Goal: Information Seeking & Learning: Learn about a topic

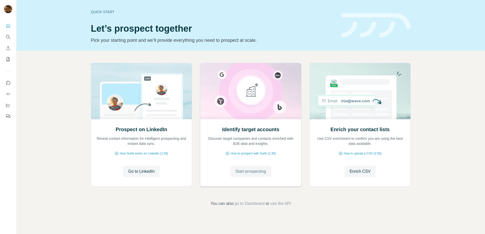
click at [255, 170] on span "Start prospecting" at bounding box center [250, 172] width 31 height 6
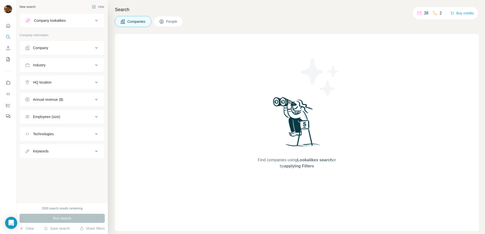
click at [61, 44] on button "Company" at bounding box center [62, 48] width 85 height 12
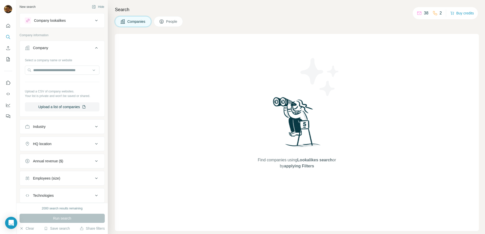
click at [65, 127] on div "Industry" at bounding box center [59, 126] width 69 height 5
click at [66, 141] on input at bounding box center [59, 140] width 63 height 6
click at [50, 137] on input at bounding box center [59, 140] width 63 height 6
click at [31, 143] on div at bounding box center [59, 139] width 63 height 9
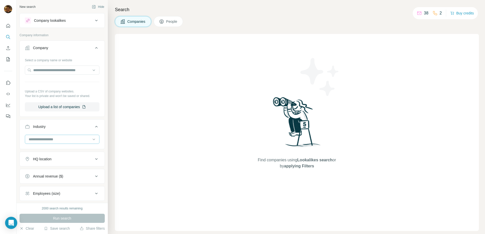
click at [31, 143] on div at bounding box center [59, 139] width 63 height 9
type input "*****"
click at [54, 160] on p "Creative Agency" at bounding box center [42, 160] width 26 height 5
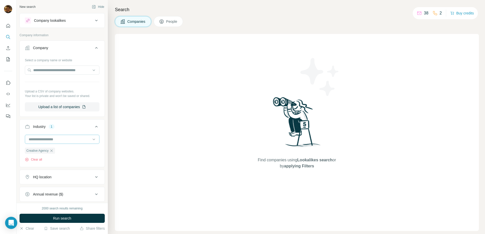
click at [59, 142] on input at bounding box center [59, 140] width 63 height 6
type input "*"
type input "*****"
click at [38, 152] on p "Hotel" at bounding box center [33, 150] width 8 height 5
click at [71, 151] on icon "button" at bounding box center [69, 151] width 4 height 4
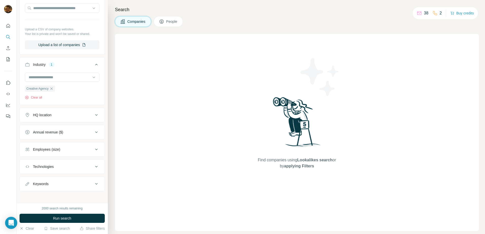
scroll to position [62, 0]
click at [93, 151] on icon at bounding box center [96, 149] width 6 height 6
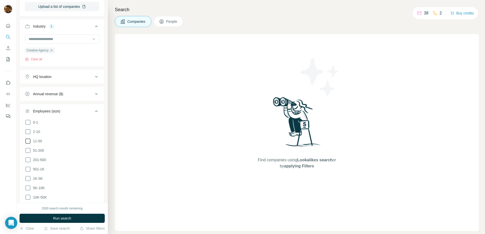
click at [28, 142] on icon at bounding box center [28, 141] width 6 height 6
click at [29, 149] on icon at bounding box center [28, 151] width 6 height 6
click at [93, 76] on icon at bounding box center [96, 77] width 6 height 6
click at [73, 89] on input "text" at bounding box center [62, 89] width 75 height 9
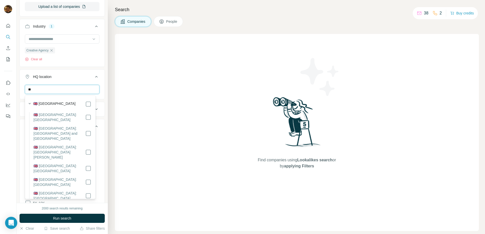
type input "*"
type input "*********"
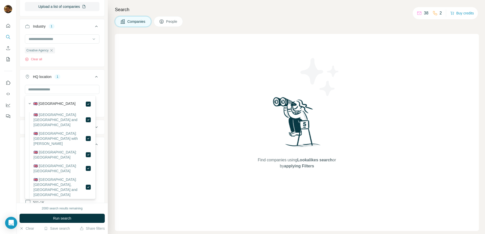
click at [94, 76] on icon at bounding box center [96, 77] width 6 height 6
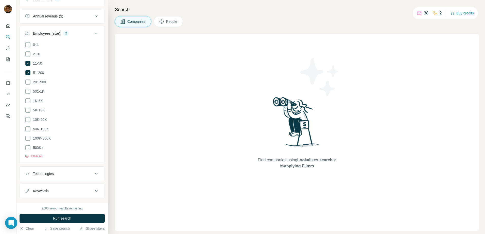
scroll to position [185, 0]
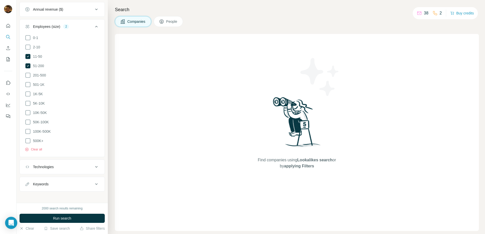
click at [95, 166] on icon at bounding box center [96, 167] width 3 height 2
click at [72, 179] on input "text" at bounding box center [62, 179] width 75 height 9
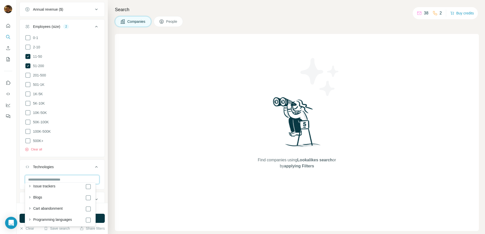
scroll to position [488, 0]
click at [93, 164] on icon at bounding box center [96, 167] width 6 height 6
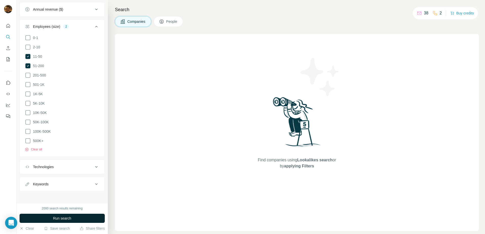
click at [55, 221] on span "Run search" at bounding box center [62, 218] width 18 height 5
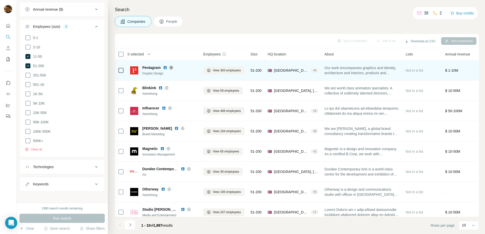
click at [157, 67] on span "Pentagram" at bounding box center [151, 67] width 18 height 5
click at [178, 69] on div at bounding box center [177, 68] width 4 height 4
click at [244, 72] on button "View 393 employees" at bounding box center [223, 71] width 41 height 8
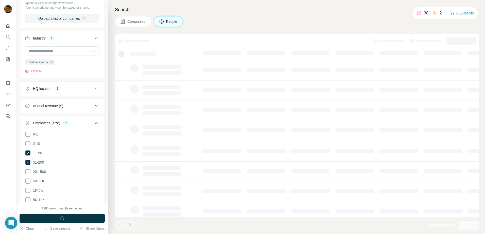
scroll to position [282, 0]
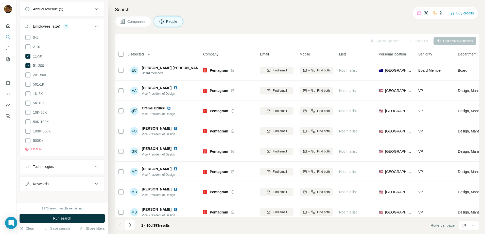
click at [121, 225] on div at bounding box center [120, 225] width 10 height 10
click at [134, 19] on span "Companies" at bounding box center [136, 21] width 19 height 5
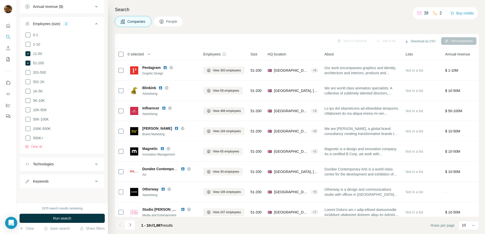
scroll to position [203, 0]
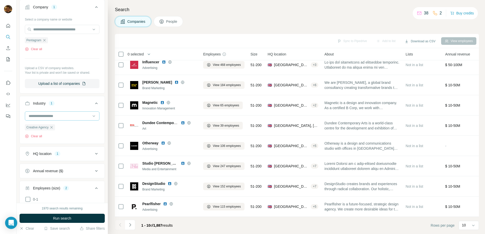
scroll to position [41, 0]
click at [54, 118] on input at bounding box center [59, 117] width 63 height 6
click at [50, 116] on input at bounding box center [59, 117] width 63 height 6
drag, startPoint x: 50, startPoint y: 116, endPoint x: 48, endPoint y: 120, distance: 3.4
click at [48, 120] on div at bounding box center [59, 116] width 63 height 9
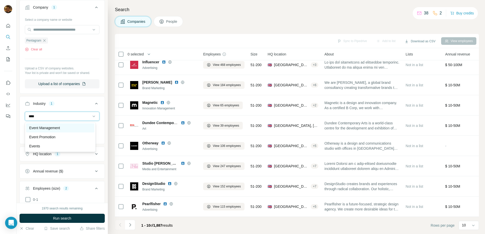
type input "****"
click at [49, 130] on p "Event Management" at bounding box center [44, 128] width 31 height 5
click at [59, 115] on input at bounding box center [59, 117] width 63 height 6
click at [47, 115] on input at bounding box center [59, 117] width 63 height 6
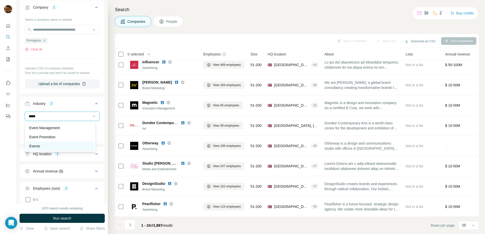
type input "*****"
click at [53, 143] on div "Events" at bounding box center [60, 146] width 68 height 9
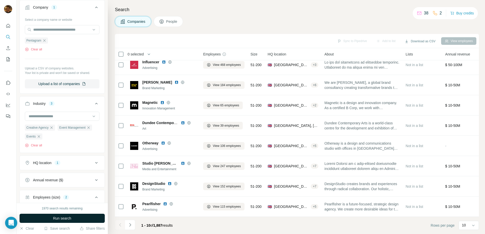
click at [65, 221] on span "Run search" at bounding box center [62, 218] width 18 height 5
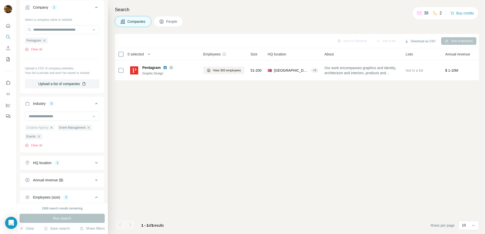
click at [53, 129] on icon "button" at bounding box center [51, 128] width 4 height 4
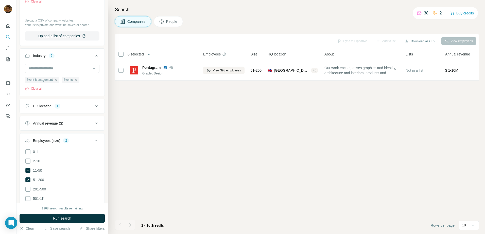
scroll to position [89, 0]
click at [47, 217] on button "Run search" at bounding box center [62, 218] width 85 height 9
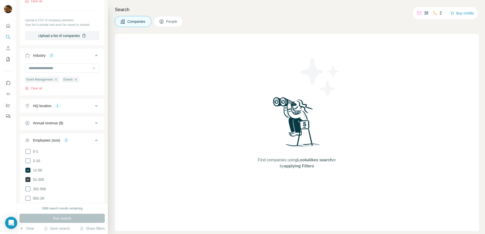
click at [27, 182] on icon at bounding box center [27, 179] width 5 height 5
click at [27, 172] on icon at bounding box center [27, 170] width 5 height 5
click at [95, 108] on icon at bounding box center [96, 106] width 6 height 6
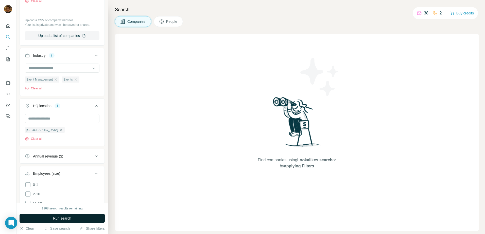
click at [54, 221] on span "Run search" at bounding box center [62, 218] width 18 height 5
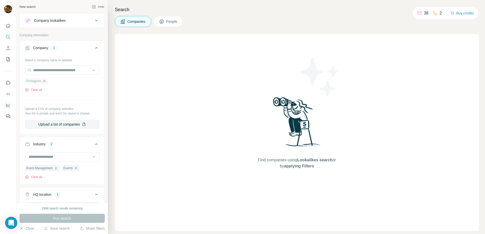
click at [45, 82] on icon "button" at bounding box center [44, 81] width 2 height 2
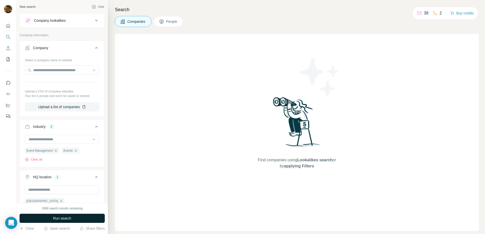
click at [60, 216] on span "Run search" at bounding box center [62, 218] width 18 height 5
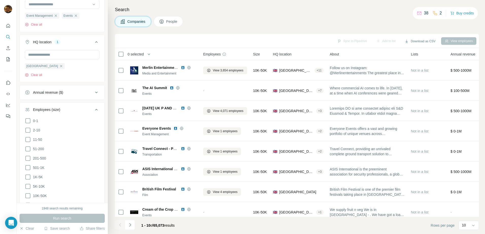
scroll to position [135, 0]
click at [29, 148] on icon at bounding box center [28, 149] width 6 height 6
click at [29, 157] on icon at bounding box center [28, 158] width 6 height 6
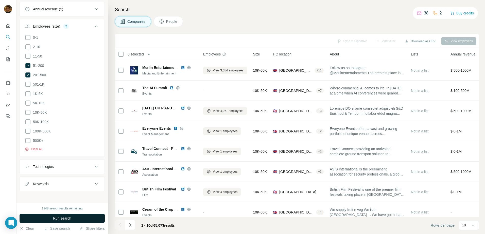
click at [64, 219] on span "Run search" at bounding box center [62, 218] width 18 height 5
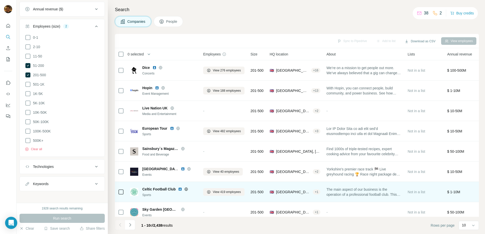
scroll to position [49, 0]
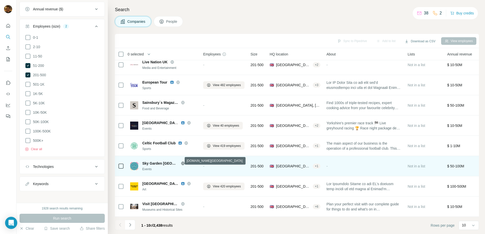
click at [181, 162] on icon at bounding box center [183, 164] width 4 height 4
click at [196, 161] on div "Sky Garden [GEOGRAPHIC_DATA]" at bounding box center [169, 163] width 55 height 5
click at [157, 162] on span "Sky Garden [GEOGRAPHIC_DATA]" at bounding box center [160, 163] width 36 height 5
click at [210, 161] on div "-" at bounding box center [223, 166] width 41 height 14
click at [347, 163] on div "-" at bounding box center [364, 166] width 75 height 14
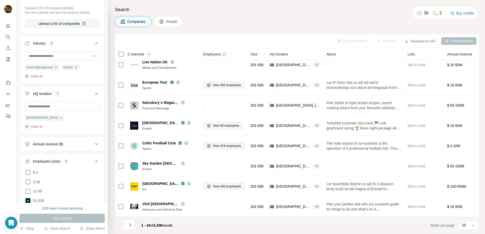
scroll to position [84, 0]
click at [59, 117] on icon "button" at bounding box center [61, 118] width 4 height 4
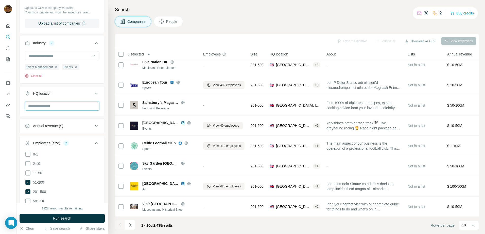
click at [53, 108] on input "text" at bounding box center [62, 106] width 75 height 9
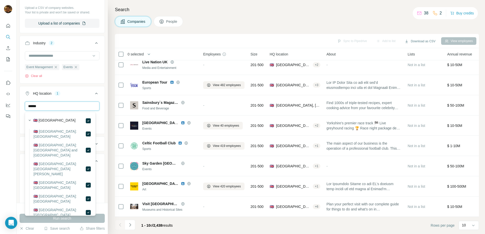
click at [70, 107] on input "******" at bounding box center [62, 106] width 75 height 9
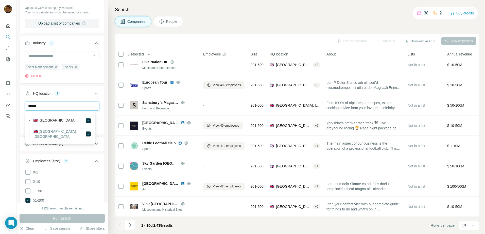
type input "*******"
click at [93, 92] on icon at bounding box center [96, 94] width 6 height 6
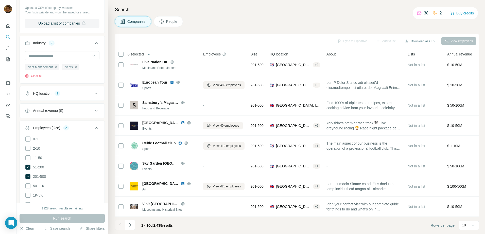
click at [69, 91] on button "HQ location 1" at bounding box center [62, 94] width 85 height 12
click at [59, 118] on icon "button" at bounding box center [61, 118] width 4 height 4
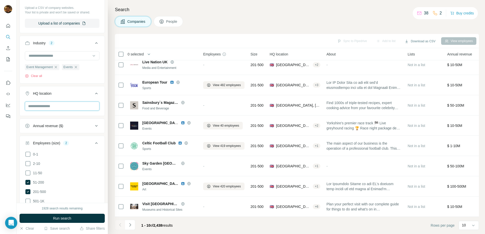
click at [49, 109] on input "text" at bounding box center [62, 106] width 75 height 9
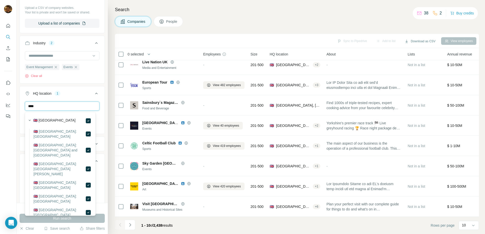
drag, startPoint x: 70, startPoint y: 103, endPoint x: 21, endPoint y: 108, distance: 49.5
click at [21, 108] on div "**** [GEOGRAPHIC_DATA] Clear all" at bounding box center [62, 117] width 85 height 31
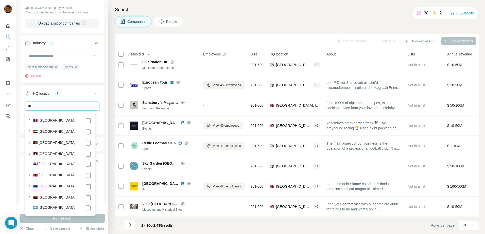
type input "*"
click at [77, 86] on ul "Company Select a company name or website Upload a CSV of company websites. Your…" at bounding box center [62, 142] width 85 height 370
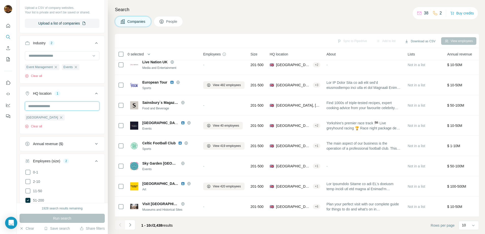
click at [65, 105] on input "text" at bounding box center [62, 106] width 75 height 9
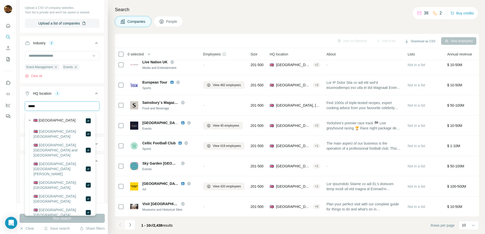
type input "*****"
click at [88, 83] on div "Industry 2 Event Management Events Clear all" at bounding box center [62, 60] width 85 height 48
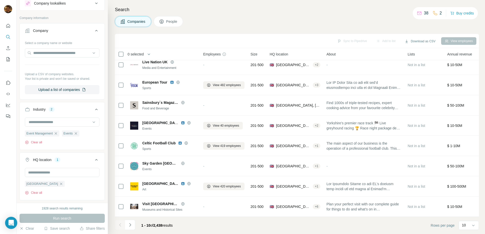
scroll to position [17, 0]
click at [131, 224] on icon "Navigate to next page" at bounding box center [130, 225] width 5 height 5
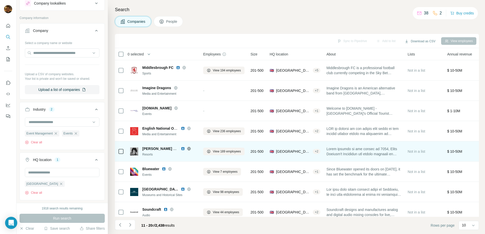
scroll to position [14, 0]
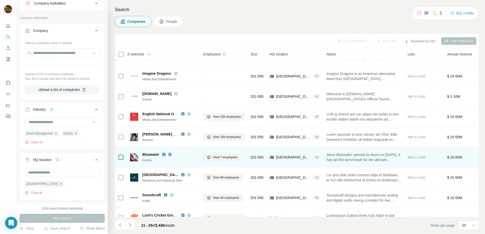
click at [170, 155] on icon at bounding box center [169, 154] width 1 height 3
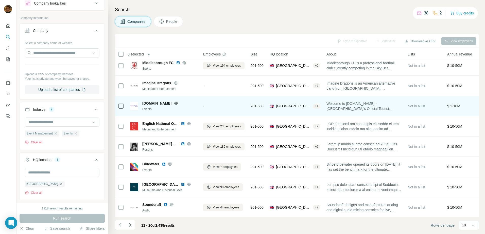
scroll to position [49, 0]
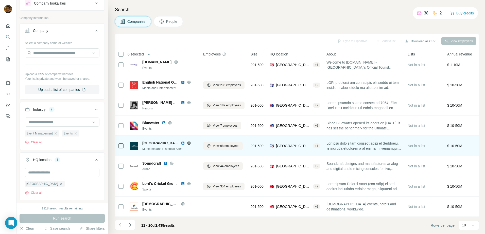
click at [188, 142] on icon at bounding box center [188, 143] width 1 height 3
click at [236, 144] on span "View 98 employees" at bounding box center [226, 146] width 26 height 5
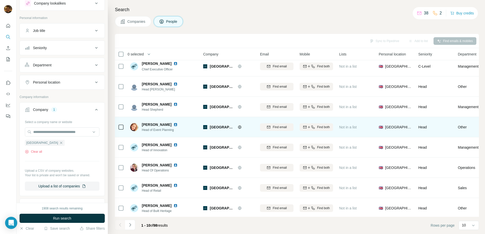
scroll to position [4, 0]
click at [277, 129] on span "Find email" at bounding box center [280, 128] width 14 height 5
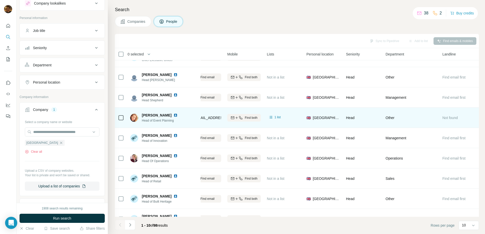
scroll to position [13, 0]
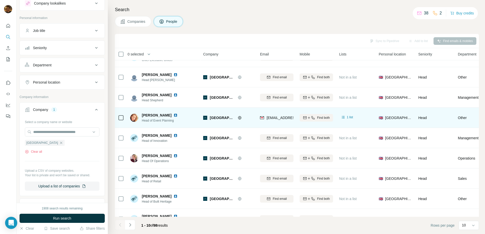
click at [189, 116] on div "[PERSON_NAME] Head of Event Planning" at bounding box center [163, 118] width 67 height 14
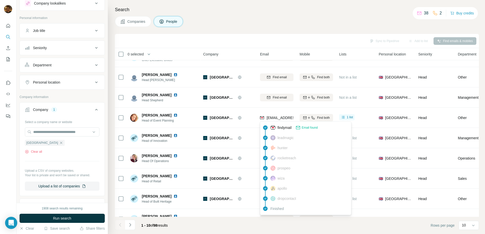
click at [271, 118] on span "[EMAIL_ADDRESS][DOMAIN_NAME]" at bounding box center [297, 118] width 60 height 4
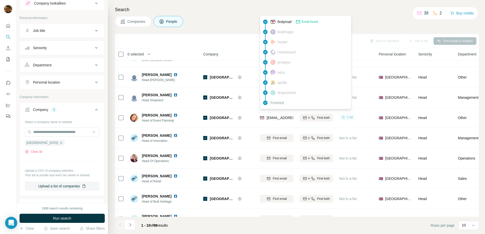
click at [352, 116] on span "1 list" at bounding box center [350, 117] width 6 height 5
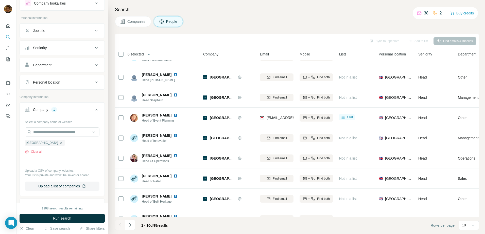
click at [368, 112] on div "1 list" at bounding box center [355, 118] width 33 height 14
click at [348, 117] on span "1 list" at bounding box center [350, 117] width 6 height 5
click at [8, 57] on icon "My lists" at bounding box center [8, 59] width 3 height 4
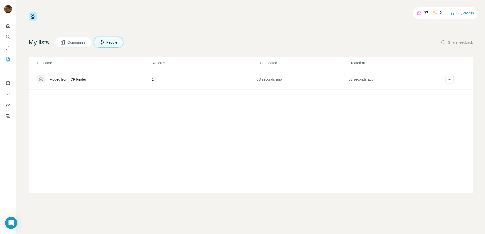
click at [53, 81] on div "Added from ICP Finder" at bounding box center [68, 79] width 36 height 5
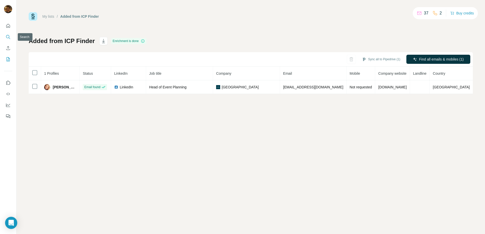
click at [7, 37] on icon "Search" at bounding box center [8, 37] width 5 height 5
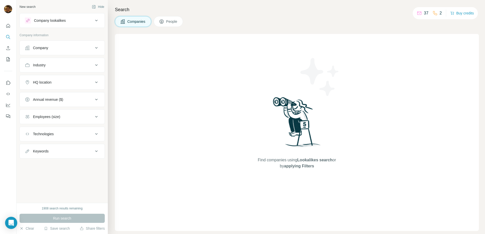
click at [81, 65] on div "Industry" at bounding box center [59, 65] width 69 height 5
click at [67, 78] on input at bounding box center [59, 78] width 63 height 6
click at [62, 80] on input at bounding box center [59, 78] width 63 height 6
click at [58, 79] on input at bounding box center [59, 78] width 63 height 6
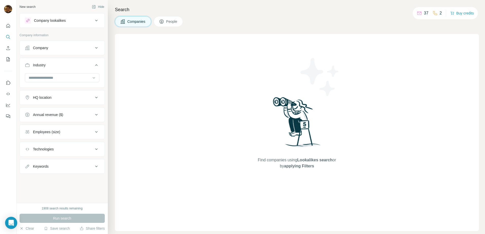
click at [40, 72] on button "Industry" at bounding box center [62, 66] width 85 height 14
click at [34, 69] on button "Industry" at bounding box center [62, 65] width 85 height 12
click at [34, 77] on input at bounding box center [59, 78] width 63 height 6
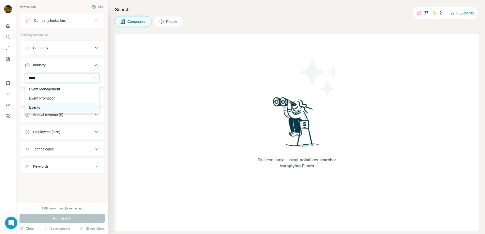
type input "*****"
click at [46, 107] on div "Events" at bounding box center [62, 107] width 66 height 5
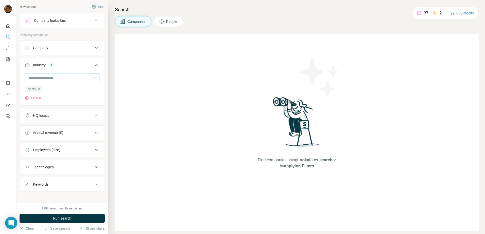
click at [41, 77] on input at bounding box center [59, 78] width 63 height 6
type input "*****"
click at [46, 92] on p "Event Management" at bounding box center [44, 89] width 31 height 5
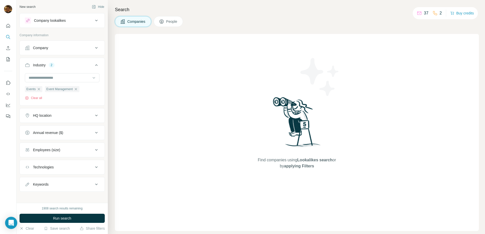
click at [63, 116] on div "HQ location" at bounding box center [59, 115] width 69 height 5
click at [59, 127] on input "text" at bounding box center [62, 128] width 75 height 9
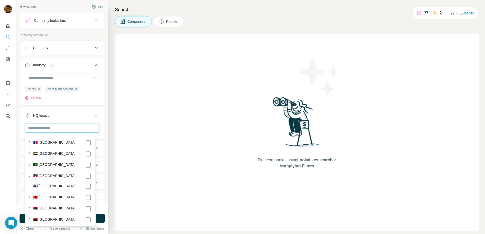
click at [59, 127] on input "text" at bounding box center [62, 128] width 75 height 9
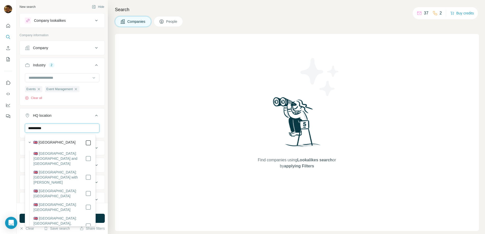
type input "**********"
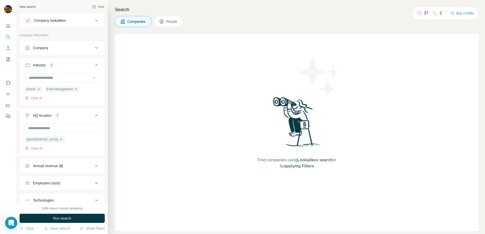
click at [102, 107] on div "New search Hide Company lookalikes Company information Company Industry 2 Event…" at bounding box center [61, 101] width 91 height 203
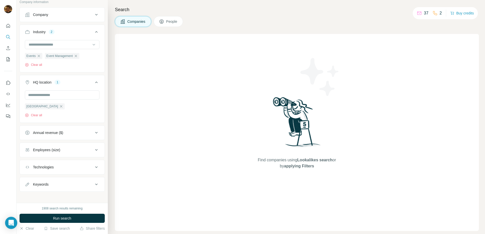
scroll to position [34, 0]
click at [83, 131] on div "Annual revenue ($)" at bounding box center [59, 132] width 69 height 5
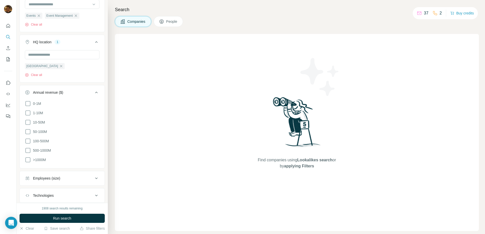
scroll to position [75, 0]
click at [29, 121] on icon at bounding box center [28, 121] width 6 height 6
click at [93, 91] on icon at bounding box center [96, 91] width 6 height 6
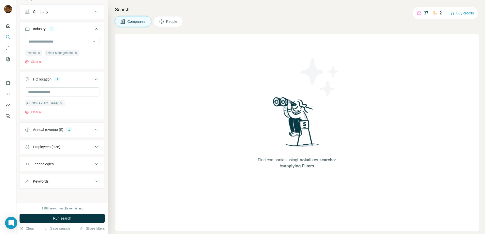
scroll to position [37, 0]
click at [93, 77] on icon at bounding box center [96, 79] width 6 height 6
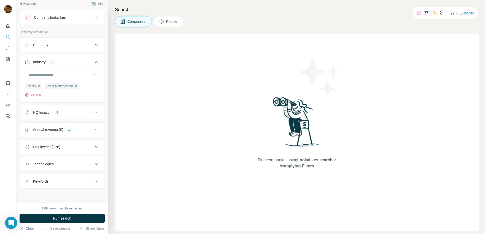
scroll to position [3, 0]
click at [76, 149] on div "Employees (size)" at bounding box center [59, 147] width 69 height 5
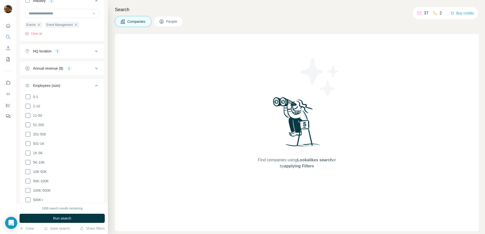
click at [93, 83] on icon at bounding box center [96, 86] width 6 height 6
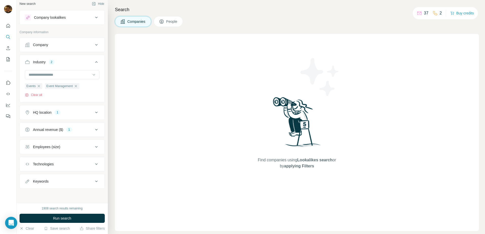
scroll to position [0, 0]
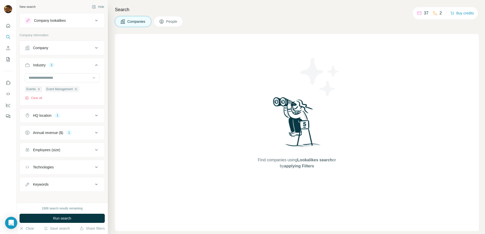
click at [93, 21] on icon at bounding box center [96, 21] width 6 height 6
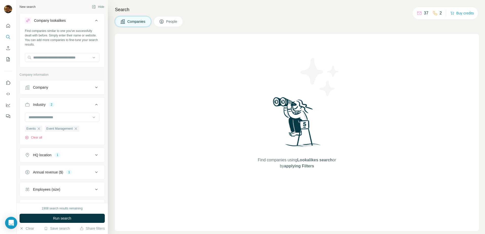
click at [93, 21] on icon at bounding box center [96, 21] width 6 height 6
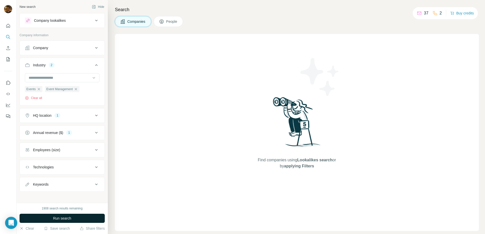
click at [78, 218] on button "Run search" at bounding box center [62, 218] width 85 height 9
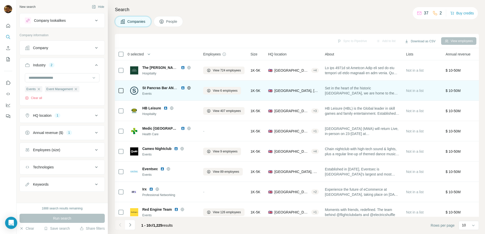
click at [191, 88] on icon at bounding box center [188, 87] width 3 height 3
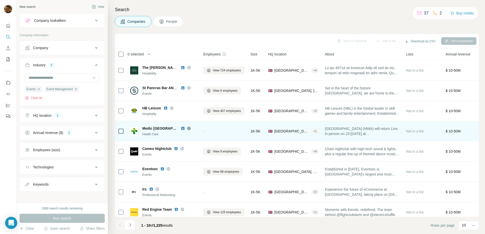
scroll to position [4, 0]
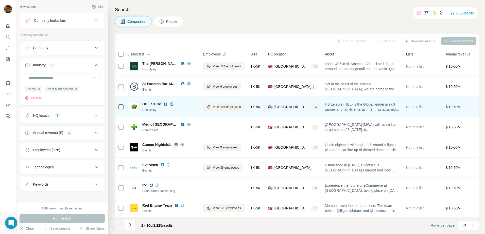
click at [172, 105] on icon at bounding box center [172, 104] width 4 height 4
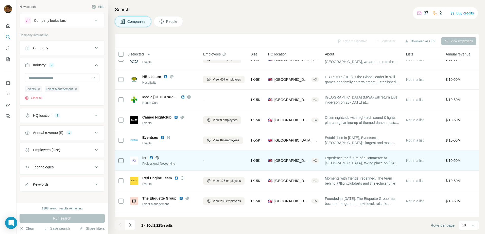
scroll to position [49, 0]
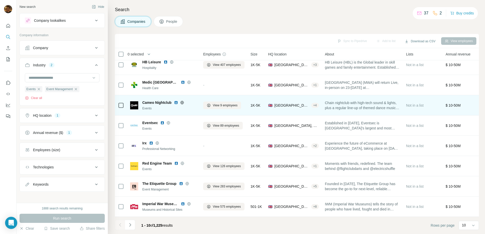
click at [183, 103] on icon at bounding box center [182, 103] width 3 height 0
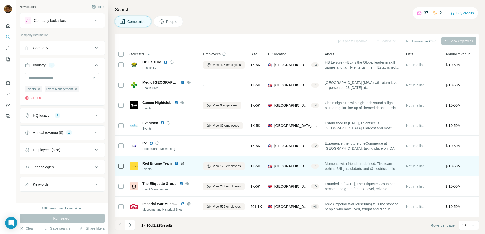
click at [181, 162] on icon at bounding box center [182, 164] width 4 height 4
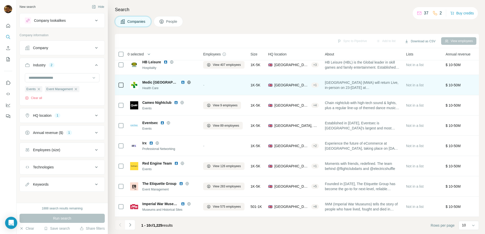
click at [187, 82] on icon at bounding box center [188, 82] width 3 height 0
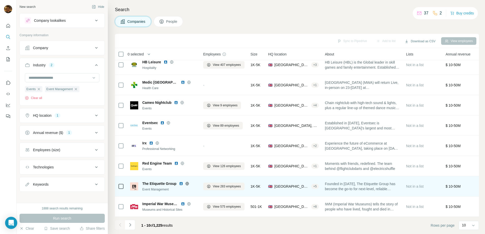
click at [188, 182] on icon at bounding box center [186, 183] width 1 height 3
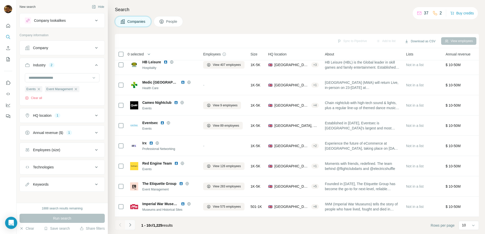
click at [129, 223] on icon "Navigate to next page" at bounding box center [130, 225] width 5 height 5
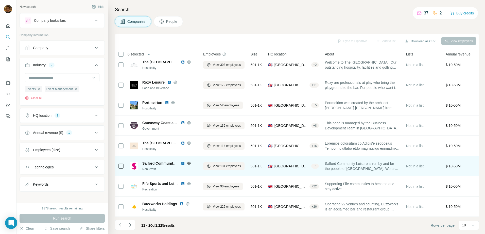
click at [188, 162] on icon at bounding box center [188, 163] width 3 height 3
click at [238, 165] on span "View 131 employees" at bounding box center [227, 166] width 28 height 5
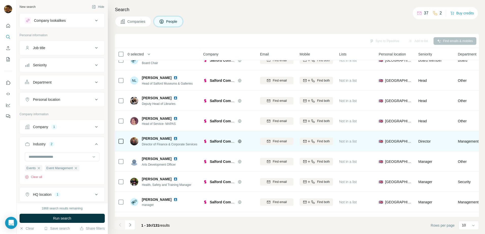
scroll to position [30, 0]
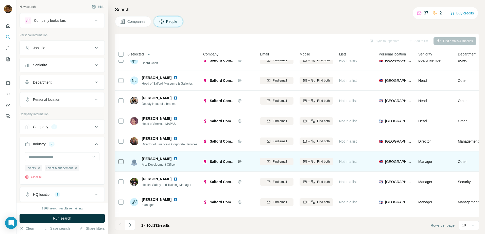
click at [174, 159] on img at bounding box center [176, 159] width 4 height 4
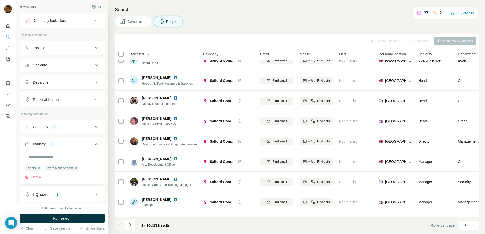
click at [143, 18] on button "Companies" at bounding box center [133, 21] width 36 height 11
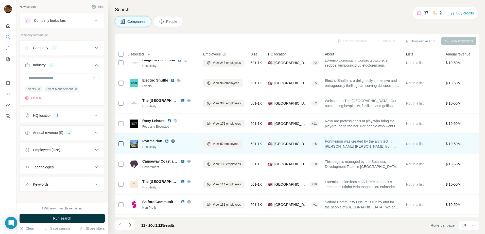
scroll to position [7, 0]
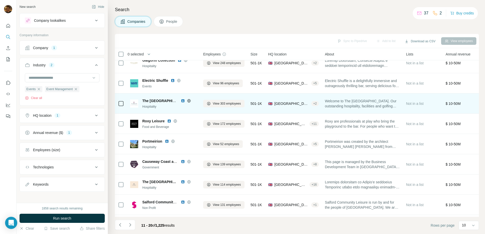
click at [188, 101] on icon at bounding box center [188, 101] width 3 height 0
click at [213, 102] on span "View 303 employees" at bounding box center [227, 103] width 28 height 5
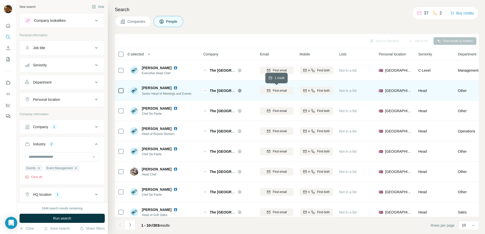
click at [284, 91] on span "Find email" at bounding box center [280, 91] width 14 height 5
click at [349, 89] on span "1 list" at bounding box center [350, 90] width 6 height 5
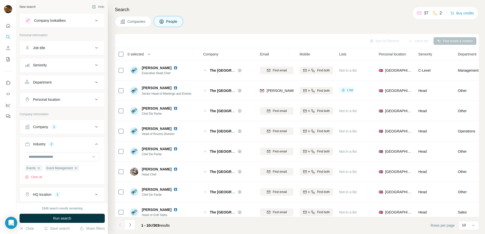
click at [148, 25] on button "Companies" at bounding box center [133, 21] width 36 height 11
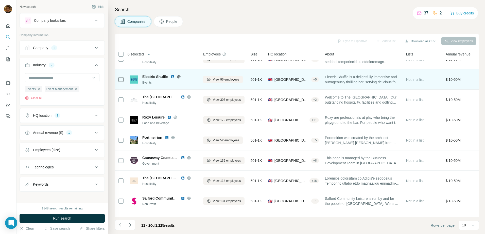
scroll to position [49, 0]
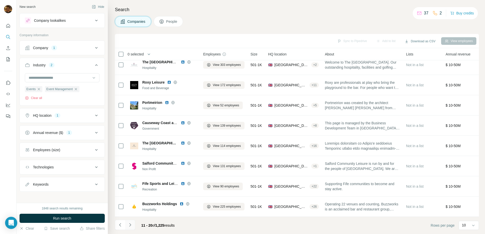
click at [131, 222] on button "Navigate to next page" at bounding box center [130, 225] width 10 height 10
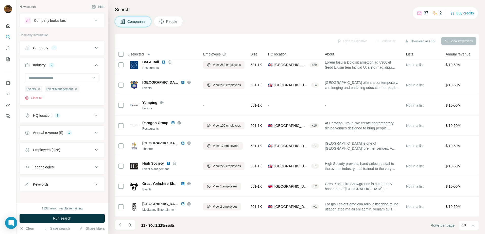
scroll to position [0, 0]
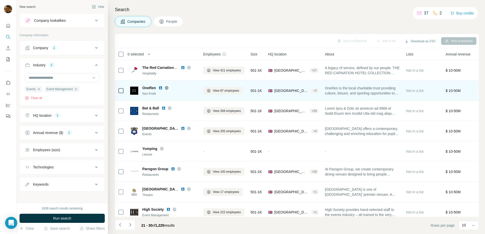
click at [166, 88] on icon at bounding box center [166, 88] width 3 height 0
click at [218, 92] on span "View 87 employees" at bounding box center [226, 91] width 26 height 5
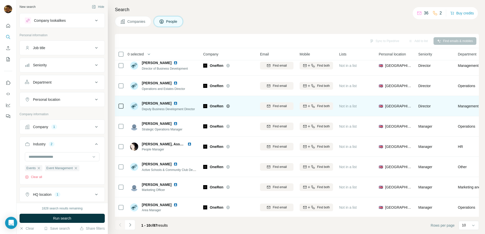
scroll to position [49, 0]
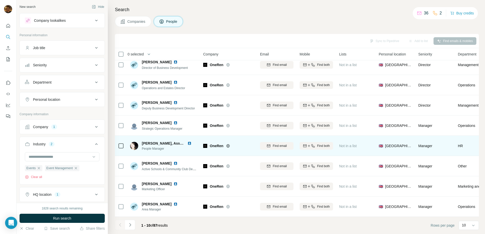
click at [189, 142] on img at bounding box center [190, 144] width 4 height 4
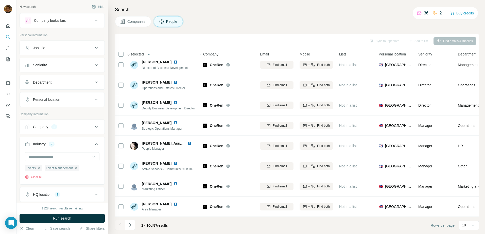
click at [143, 19] on button "Companies" at bounding box center [133, 21] width 36 height 11
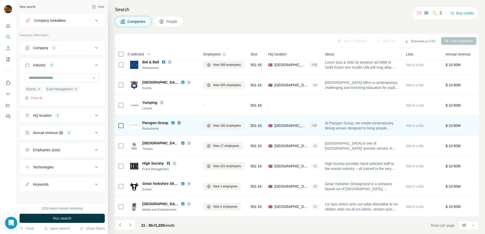
click at [179, 121] on icon at bounding box center [178, 122] width 1 height 3
click at [213, 126] on button "View 100 employees" at bounding box center [223, 126] width 41 height 8
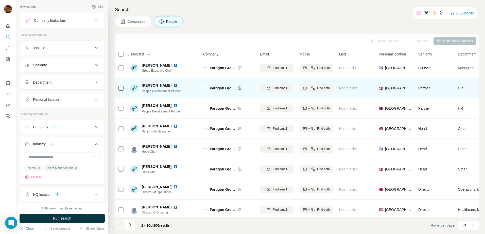
scroll to position [49, 0]
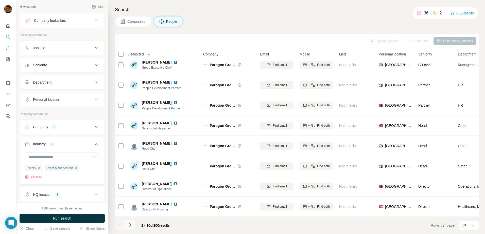
click at [129, 224] on icon "Navigate to next page" at bounding box center [130, 225] width 5 height 5
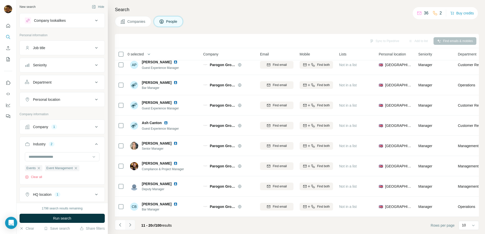
click at [134, 223] on button "Navigate to next page" at bounding box center [130, 225] width 10 height 10
click at [131, 224] on icon "Navigate to next page" at bounding box center [130, 225] width 5 height 5
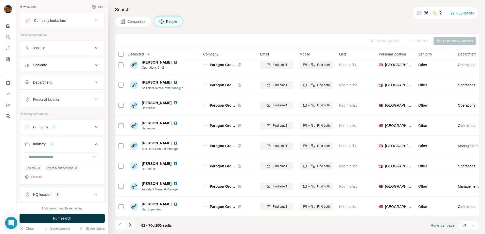
click at [131, 224] on icon "Navigate to next page" at bounding box center [130, 225] width 5 height 5
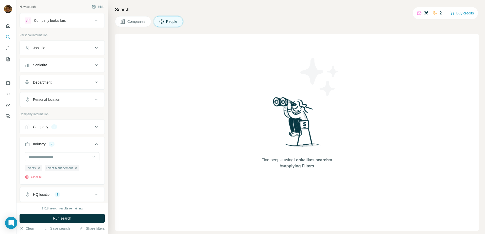
click at [147, 17] on button "Companies" at bounding box center [133, 21] width 36 height 11
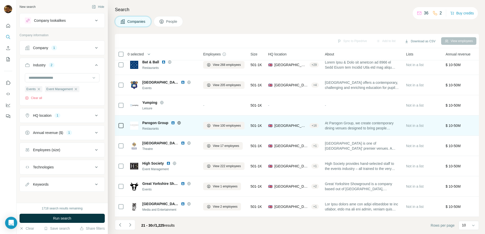
scroll to position [49, 0]
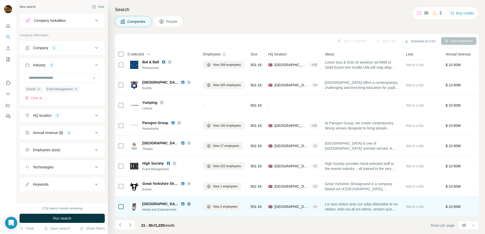
click at [188, 202] on icon at bounding box center [188, 203] width 1 height 3
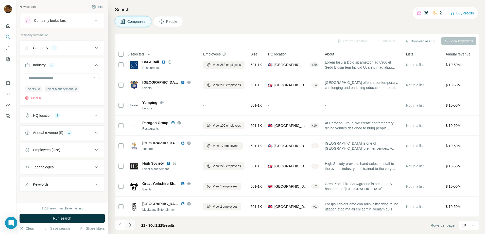
click at [130, 226] on icon "Navigate to next page" at bounding box center [130, 225] width 5 height 5
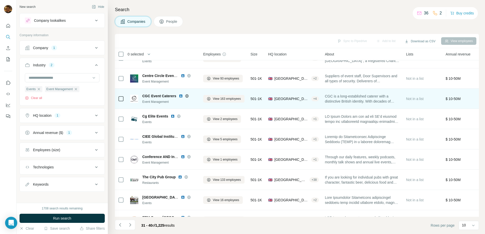
scroll to position [33, 0]
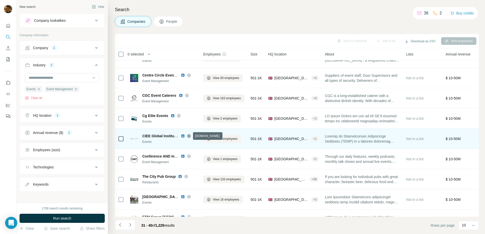
click at [188, 137] on icon at bounding box center [189, 136] width 4 height 4
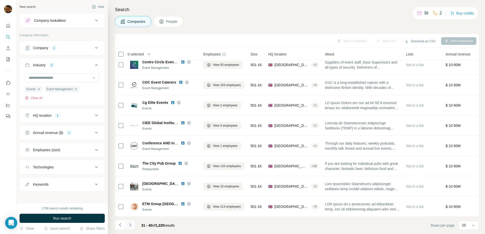
click at [129, 223] on icon "Navigate to next page" at bounding box center [130, 225] width 5 height 5
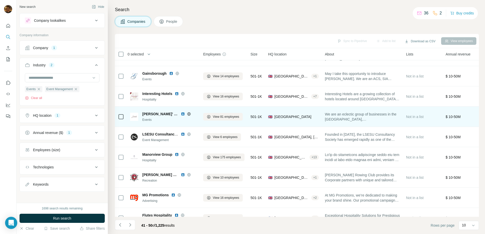
scroll to position [14, 0]
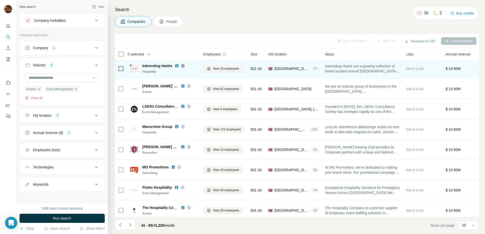
scroll to position [49, 0]
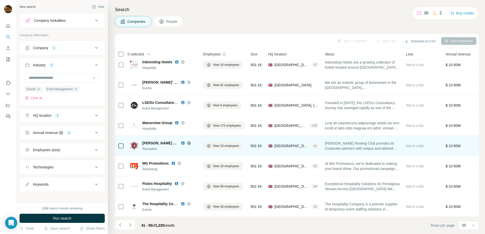
click at [188, 141] on icon at bounding box center [189, 143] width 4 height 4
click at [227, 146] on button "View 10 employees" at bounding box center [223, 146] width 40 height 8
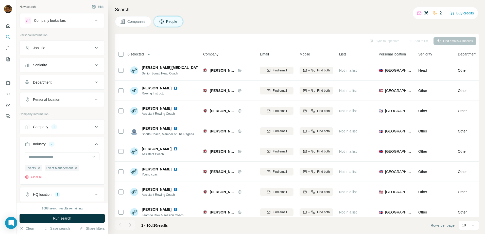
click at [139, 24] on span "Companies" at bounding box center [136, 21] width 19 height 5
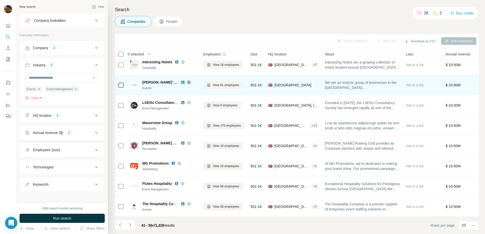
scroll to position [49, 0]
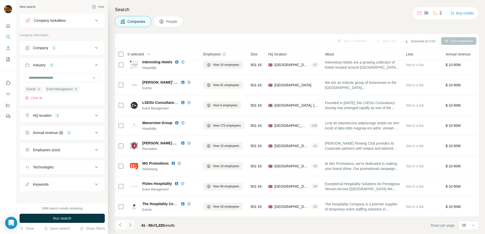
click at [131, 224] on icon "Navigate to next page" at bounding box center [130, 225] width 5 height 5
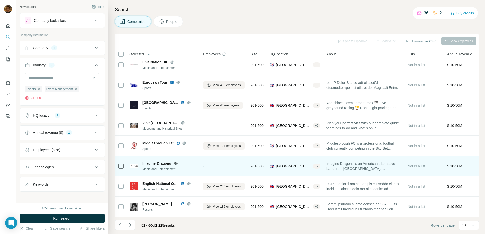
scroll to position [0, 0]
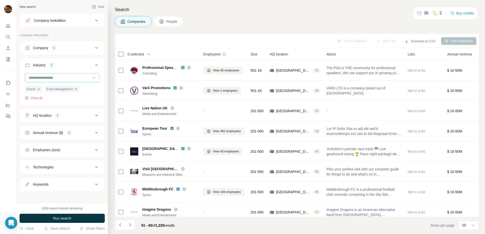
click at [45, 76] on input at bounding box center [59, 78] width 63 height 6
type input "*"
click at [75, 65] on div "Industry 2" at bounding box center [59, 65] width 69 height 5
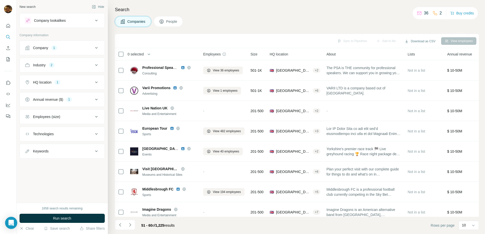
click at [76, 60] on button "Industry 2" at bounding box center [62, 65] width 85 height 12
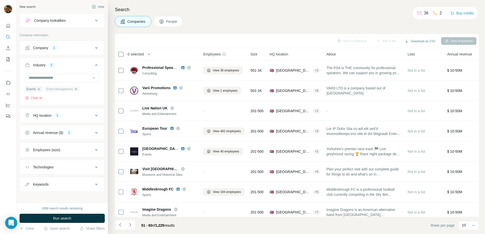
click at [78, 90] on icon "button" at bounding box center [76, 89] width 4 height 4
click at [70, 219] on span "Run search" at bounding box center [62, 218] width 18 height 5
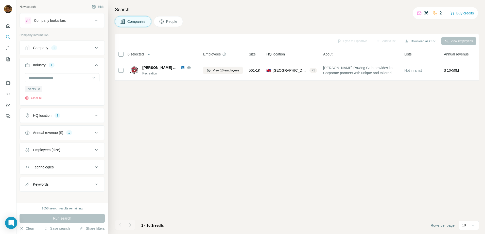
click at [72, 47] on div "Company 1" at bounding box center [59, 47] width 69 height 5
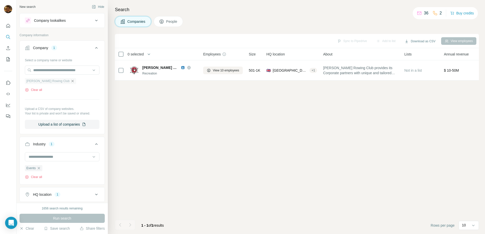
click at [71, 80] on icon "button" at bounding box center [73, 81] width 4 height 4
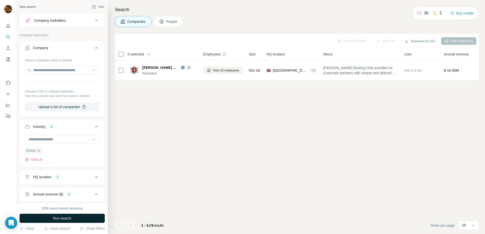
click at [52, 217] on button "Run search" at bounding box center [62, 218] width 85 height 9
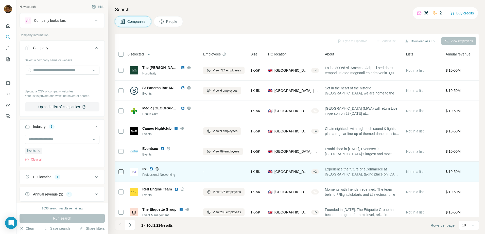
scroll to position [49, 0]
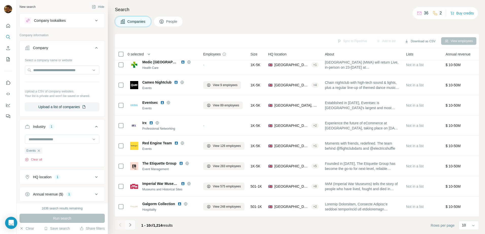
click at [131, 223] on icon "Navigate to next page" at bounding box center [130, 225] width 5 height 5
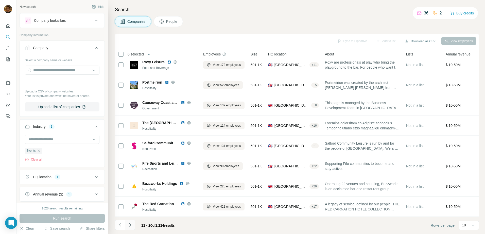
click at [132, 224] on icon "Navigate to next page" at bounding box center [130, 225] width 5 height 5
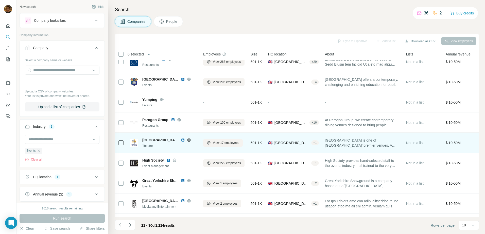
scroll to position [0, 0]
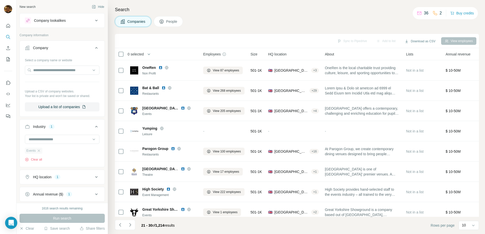
click at [42, 149] on div "Events" at bounding box center [34, 151] width 18 height 6
click at [40, 151] on icon "button" at bounding box center [39, 151] width 4 height 4
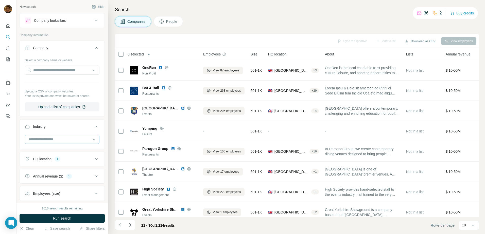
click at [61, 142] on input at bounding box center [59, 140] width 63 height 6
type input "****"
click at [47, 148] on div "Insurance" at bounding box center [60, 150] width 68 height 9
click at [61, 220] on span "Run search" at bounding box center [62, 218] width 18 height 5
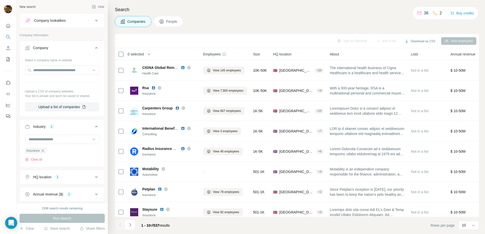
scroll to position [65, 0]
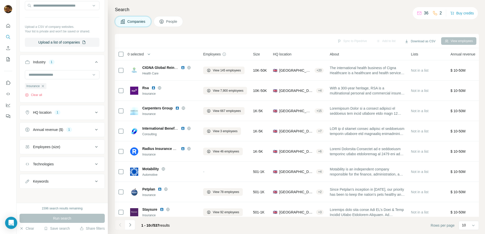
click at [81, 130] on div "Annual revenue ($) 1" at bounding box center [59, 129] width 69 height 5
click at [29, 168] on icon at bounding box center [28, 169] width 6 height 6
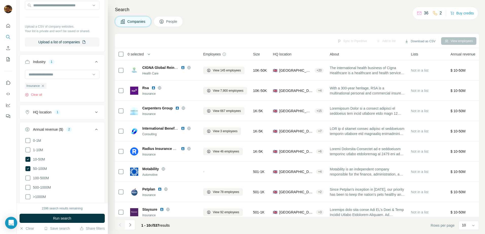
click at [27, 174] on ul "0-1M 1-10M 10-50M 50-100M 100-500M 500-1000M >1000M" at bounding box center [62, 169] width 75 height 63
click at [27, 177] on icon at bounding box center [28, 178] width 6 height 6
click at [30, 158] on icon at bounding box center [27, 159] width 5 height 5
click at [56, 221] on span "Run search" at bounding box center [62, 218] width 18 height 5
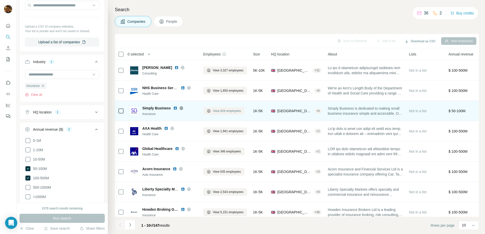
click at [214, 111] on span "View 828 employees" at bounding box center [227, 111] width 28 height 5
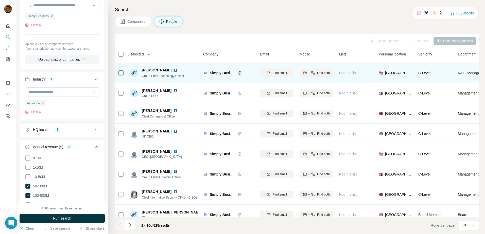
scroll to position [49, 0]
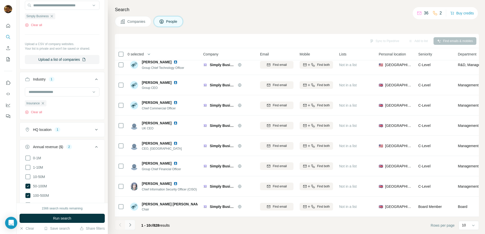
click at [130, 223] on icon "Navigate to next page" at bounding box center [130, 225] width 5 height 5
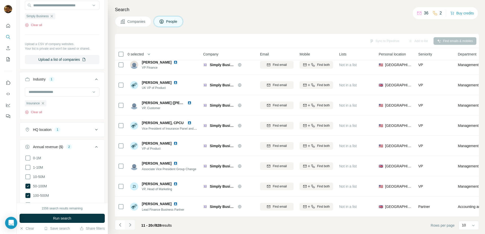
click at [129, 226] on icon "Navigate to next page" at bounding box center [130, 225] width 5 height 5
click at [132, 224] on icon "Navigate to next page" at bounding box center [130, 225] width 5 height 5
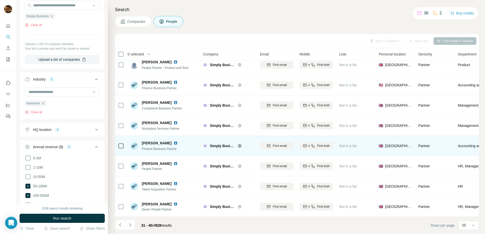
scroll to position [0, 0]
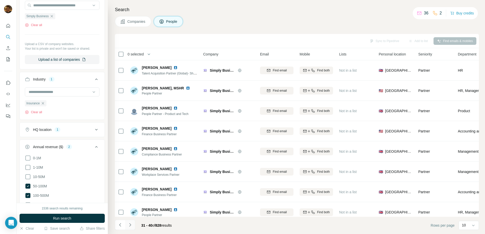
click at [130, 223] on icon "Navigate to next page" at bounding box center [130, 225] width 5 height 5
click at [132, 225] on icon "Navigate to next page" at bounding box center [130, 225] width 5 height 5
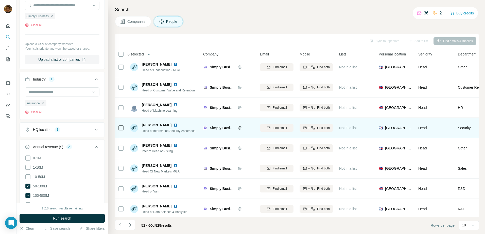
scroll to position [49, 0]
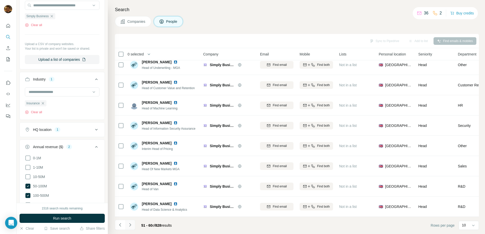
click at [131, 224] on icon "Navigate to next page" at bounding box center [130, 225] width 5 height 5
click at [129, 224] on icon "Navigate to next page" at bounding box center [130, 225] width 2 height 3
click at [129, 222] on button "Navigate to next page" at bounding box center [130, 225] width 10 height 10
click at [131, 223] on icon "Navigate to next page" at bounding box center [130, 225] width 5 height 5
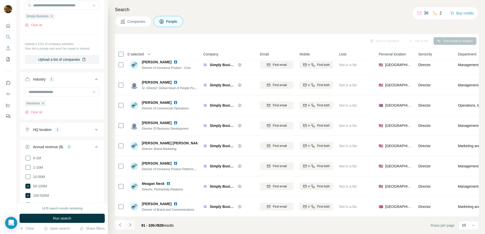
click at [129, 224] on icon "Navigate to next page" at bounding box center [130, 225] width 5 height 5
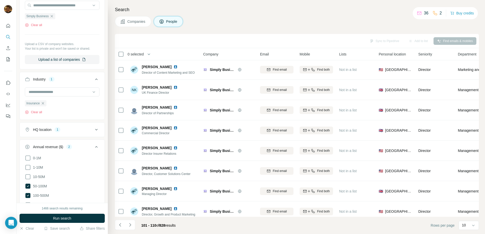
scroll to position [0, 0]
click at [134, 226] on button "Navigate to next page" at bounding box center [130, 225] width 10 height 10
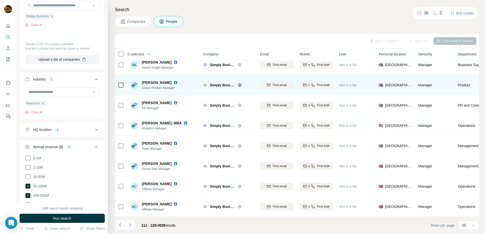
scroll to position [49, 0]
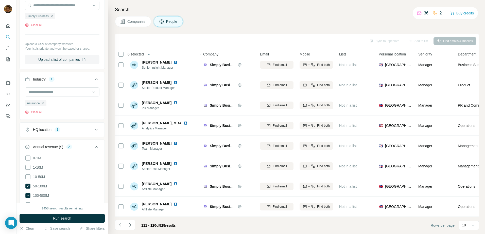
click at [137, 20] on span "Companies" at bounding box center [136, 21] width 19 height 5
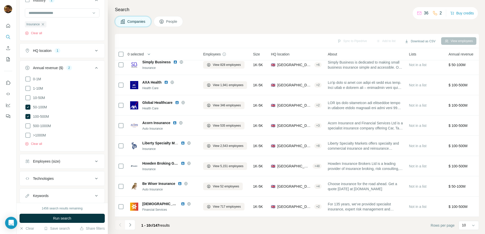
scroll to position [65, 0]
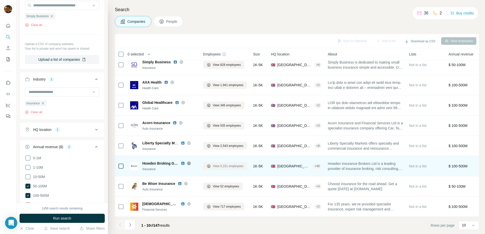
click at [238, 165] on span "View 5,151 employees" at bounding box center [228, 166] width 31 height 5
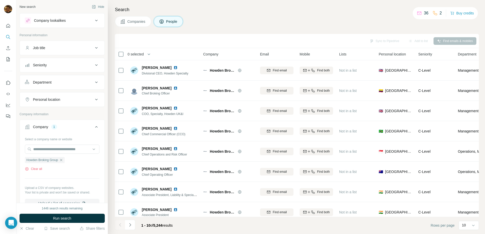
click at [77, 47] on div "Job title" at bounding box center [59, 47] width 69 height 5
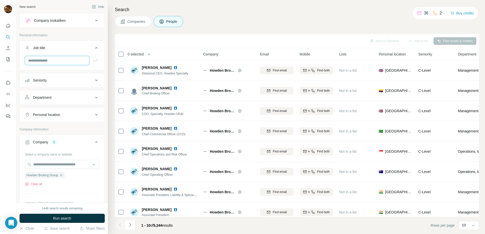
click at [64, 60] on input "text" at bounding box center [57, 60] width 64 height 9
type input "*****"
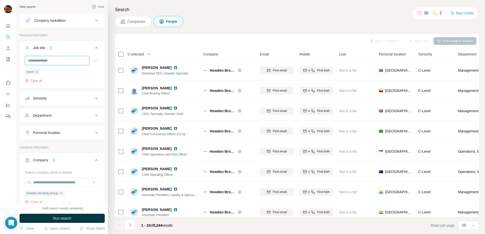
click at [55, 59] on input "text" at bounding box center [57, 60] width 64 height 9
type input "*"
click at [65, 59] on input "*" at bounding box center [57, 60] width 64 height 9
type input "**"
click at [65, 59] on input "text" at bounding box center [57, 60] width 64 height 9
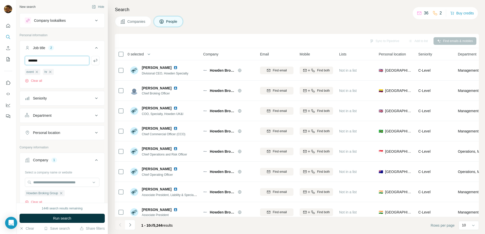
type input "*******"
click at [51, 99] on div "Seniority" at bounding box center [59, 98] width 69 height 5
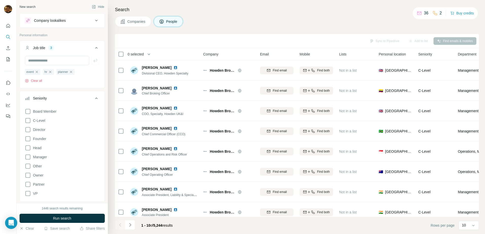
click at [51, 99] on div "Seniority" at bounding box center [59, 98] width 69 height 5
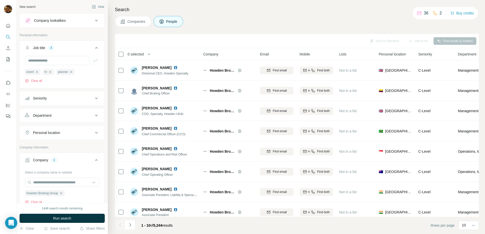
click at [51, 99] on div "Seniority" at bounding box center [59, 98] width 69 height 5
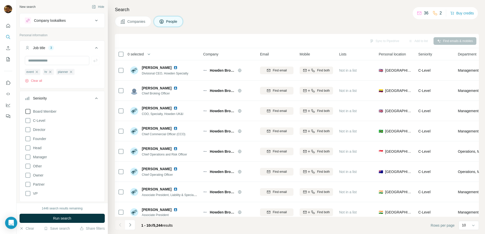
click at [46, 111] on span "Board Member" at bounding box center [44, 111] width 26 height 5
click at [35, 127] on label "Director" at bounding box center [35, 130] width 21 height 6
click at [37, 150] on span "Head" at bounding box center [36, 148] width 10 height 5
click at [37, 148] on span "Head" at bounding box center [36, 148] width 10 height 5
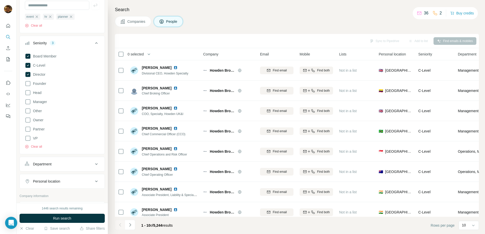
scroll to position [56, 0]
click at [65, 171] on div "Department" at bounding box center [62, 164] width 85 height 15
click at [71, 163] on div "Department" at bounding box center [59, 164] width 69 height 5
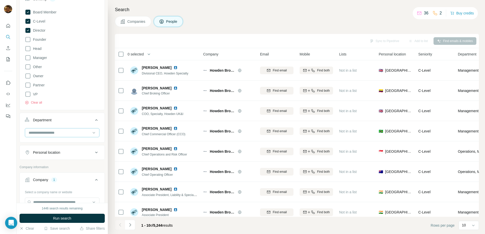
scroll to position [100, 0]
click at [60, 130] on input at bounding box center [59, 133] width 63 height 6
click at [57, 163] on p "Marketing and Advertising" at bounding box center [49, 163] width 41 height 5
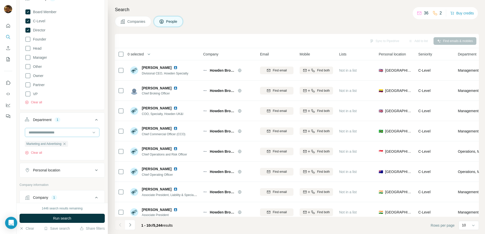
click at [76, 134] on input at bounding box center [59, 133] width 63 height 6
click at [50, 154] on div "HR" at bounding box center [60, 152] width 62 height 5
click at [58, 217] on span "Run search" at bounding box center [62, 218] width 18 height 5
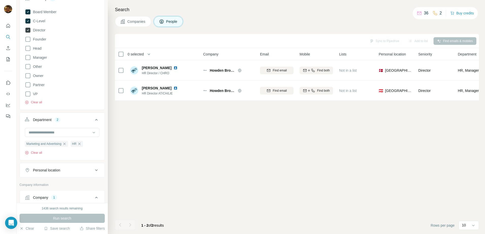
click at [30, 28] on icon at bounding box center [28, 30] width 6 height 6
click at [29, 20] on icon at bounding box center [27, 21] width 5 height 5
click at [29, 13] on icon at bounding box center [27, 11] width 5 height 5
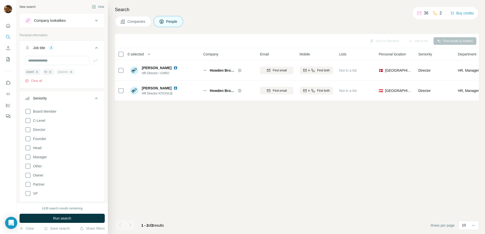
click at [73, 74] on icon "button" at bounding box center [71, 72] width 4 height 4
click at [52, 71] on icon "button" at bounding box center [50, 72] width 4 height 4
click at [144, 21] on span "Companies" at bounding box center [136, 21] width 19 height 5
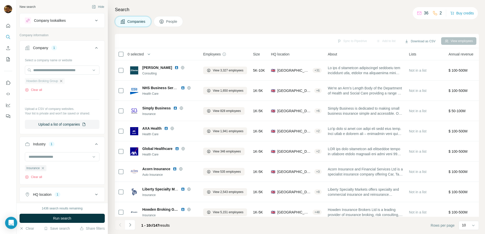
click at [63, 81] on icon "button" at bounding box center [61, 81] width 4 height 4
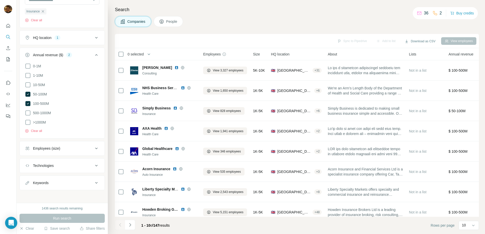
scroll to position [140, 0]
click at [77, 185] on button "Keywords" at bounding box center [62, 183] width 85 height 12
click at [66, 192] on input "text" at bounding box center [57, 195] width 64 height 9
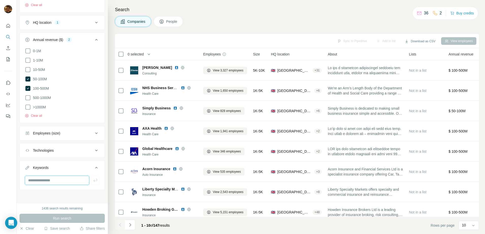
scroll to position [154, 0]
type input "*****"
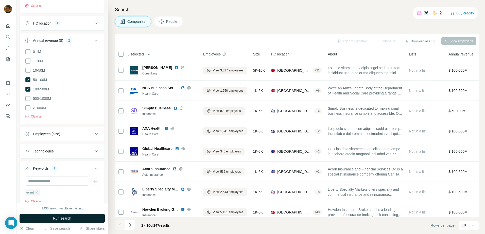
click at [84, 215] on button "Run search" at bounding box center [62, 218] width 85 height 9
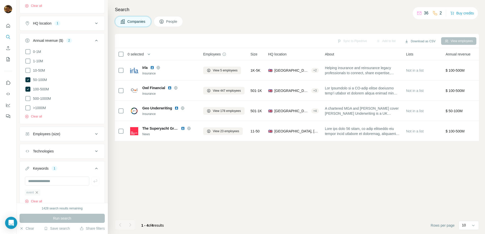
click at [38, 191] on icon "button" at bounding box center [37, 193] width 4 height 4
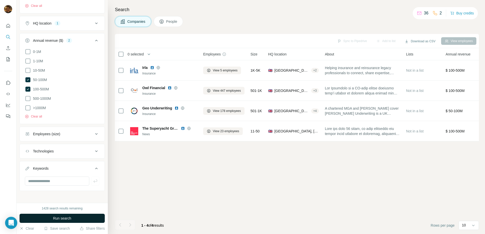
click at [62, 217] on span "Run search" at bounding box center [62, 218] width 18 height 5
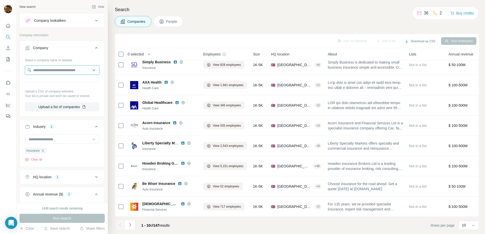
click at [72, 70] on input "text" at bounding box center [62, 70] width 75 height 9
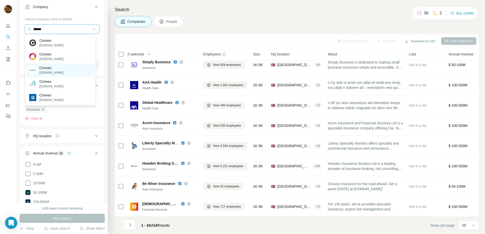
scroll to position [40, 0]
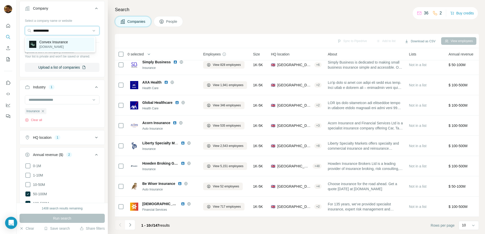
type input "**********"
click at [55, 43] on p "Convex Insurance" at bounding box center [53, 42] width 29 height 5
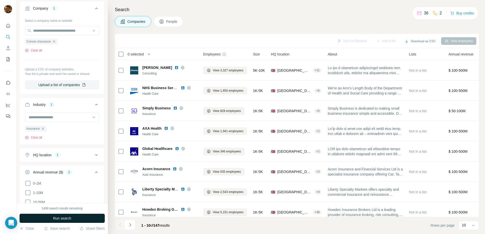
click at [56, 217] on span "Run search" at bounding box center [62, 218] width 18 height 5
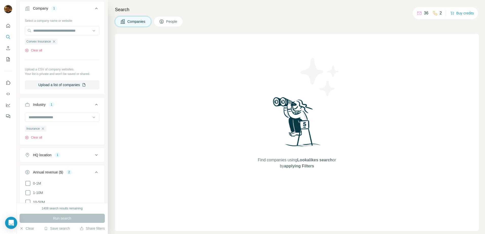
click at [36, 135] on div "Insurance Clear all" at bounding box center [36, 133] width 22 height 14
click at [36, 138] on button "Clear all" at bounding box center [33, 137] width 17 height 5
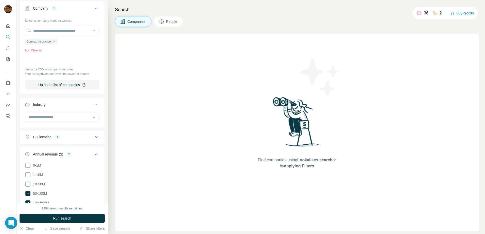
scroll to position [154, 0]
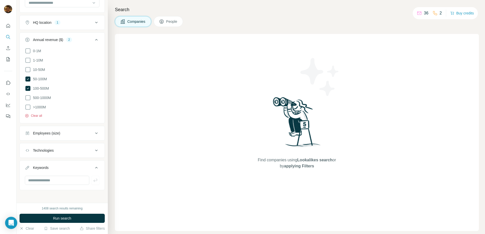
click at [39, 114] on button "Clear all" at bounding box center [33, 116] width 17 height 5
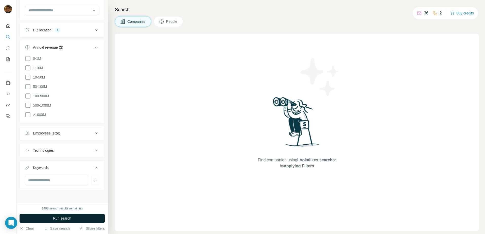
click at [54, 219] on span "Run search" at bounding box center [62, 218] width 18 height 5
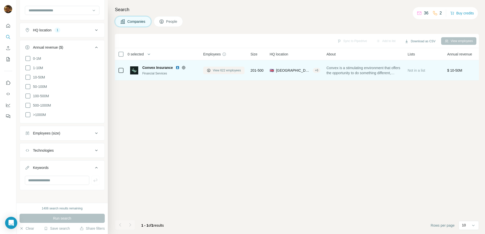
click at [233, 68] on button "View 622 employees" at bounding box center [223, 71] width 41 height 8
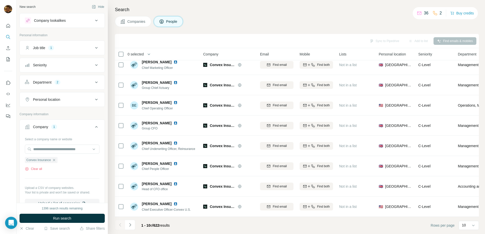
click at [64, 62] on button "Seniority" at bounding box center [62, 65] width 85 height 12
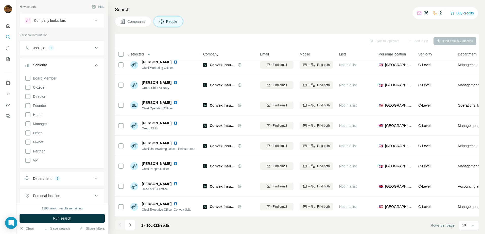
click at [81, 62] on button "Seniority" at bounding box center [62, 66] width 85 height 14
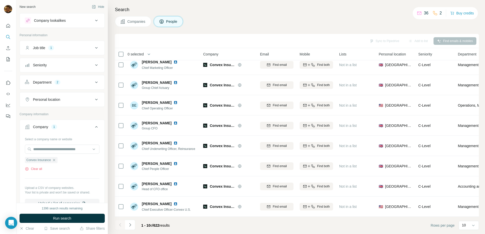
click at [87, 48] on div "Job title 1" at bounding box center [59, 47] width 69 height 5
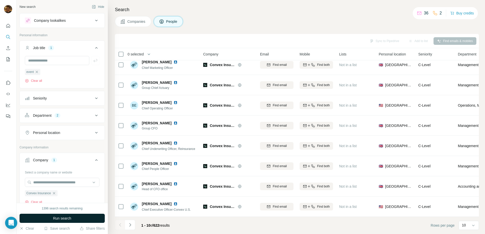
click at [67, 219] on span "Run search" at bounding box center [62, 218] width 18 height 5
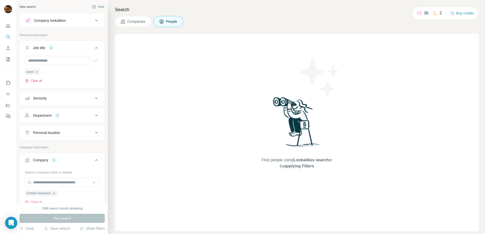
click at [38, 80] on button "Clear all" at bounding box center [33, 81] width 17 height 5
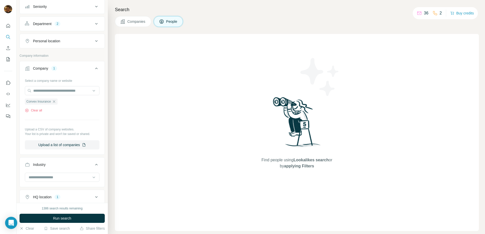
scroll to position [79, 0]
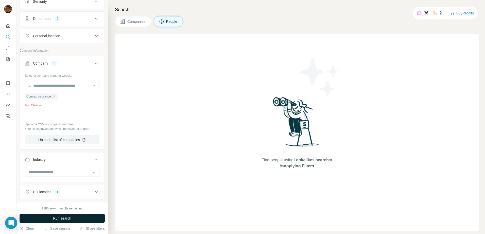
click at [67, 218] on span "Run search" at bounding box center [62, 218] width 18 height 5
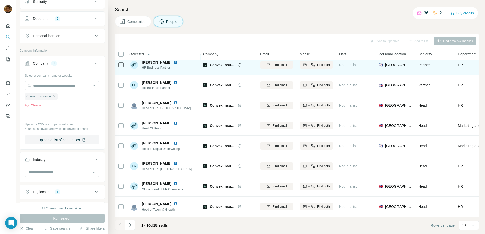
scroll to position [49, 0]
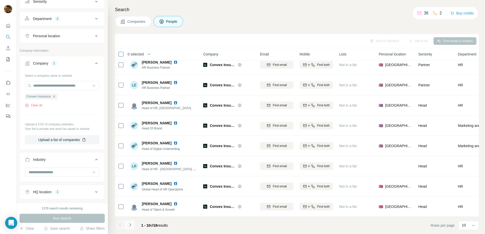
click at [128, 224] on icon "Navigate to next page" at bounding box center [130, 225] width 5 height 5
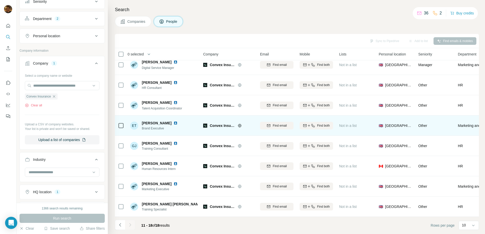
scroll to position [8, 0]
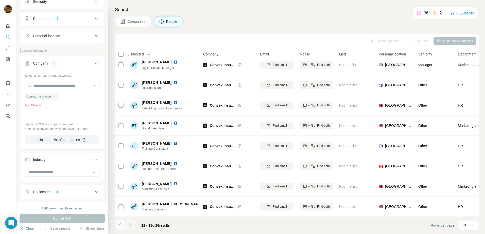
click at [120, 225] on icon "Navigate to previous page" at bounding box center [120, 225] width 5 height 5
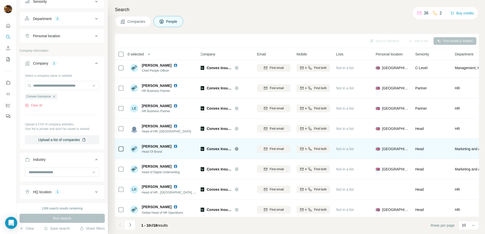
scroll to position [23, 0]
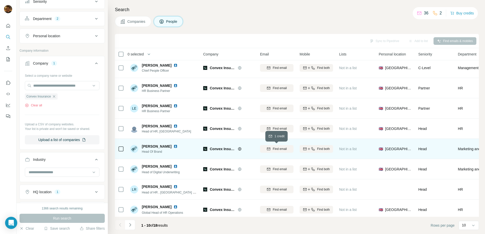
click at [283, 152] on button "Find email" at bounding box center [276, 149] width 33 height 8
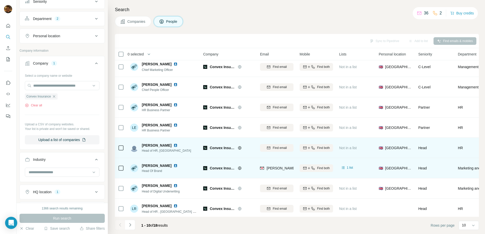
scroll to position [0, 0]
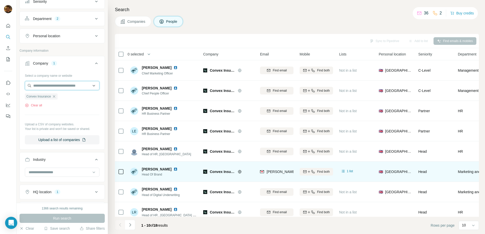
click at [77, 85] on input "text" at bounding box center [62, 85] width 75 height 9
click at [33, 106] on button "Clear all" at bounding box center [33, 105] width 17 height 5
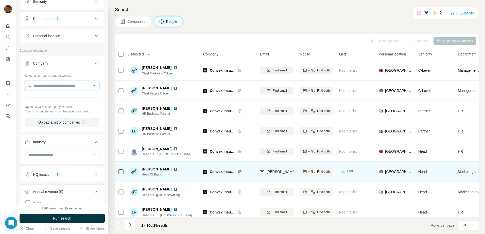
click at [47, 90] on input "text" at bounding box center [62, 85] width 75 height 9
type input "**********"
click at [51, 97] on p "Havas Play" at bounding box center [51, 97] width 24 height 5
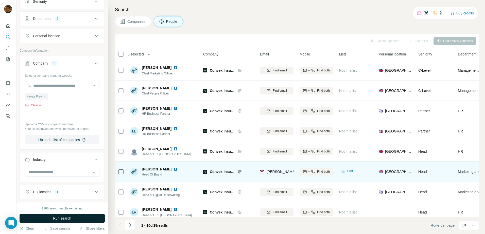
click at [59, 216] on button "Run search" at bounding box center [62, 218] width 85 height 9
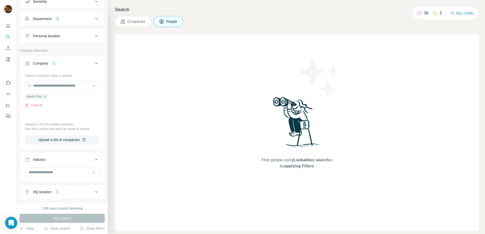
click at [148, 17] on button "Companies" at bounding box center [133, 21] width 36 height 11
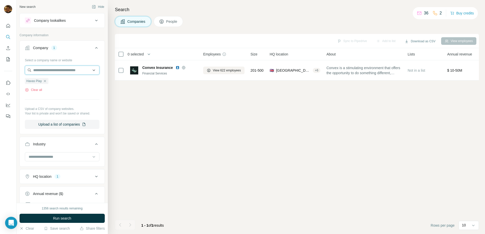
click at [49, 70] on input "text" at bounding box center [62, 70] width 75 height 9
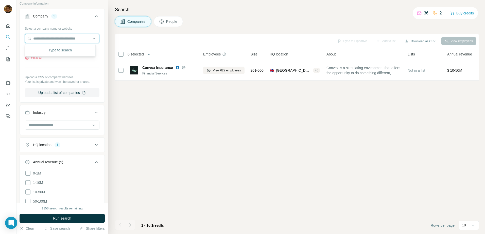
scroll to position [32, 0]
click at [72, 140] on button "HQ location 1" at bounding box center [62, 145] width 85 height 12
click at [59, 170] on icon "button" at bounding box center [61, 169] width 4 height 4
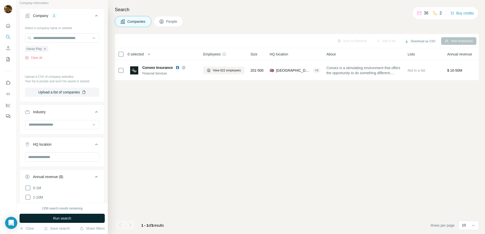
click at [54, 216] on span "Run search" at bounding box center [62, 218] width 18 height 5
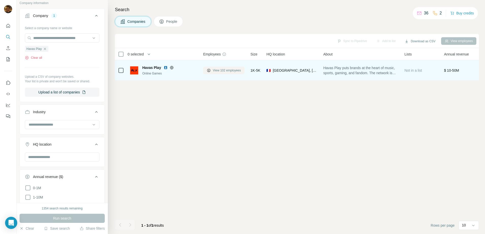
click at [210, 70] on icon at bounding box center [208, 70] width 3 height 3
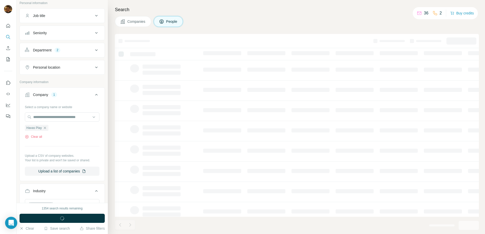
scroll to position [111, 0]
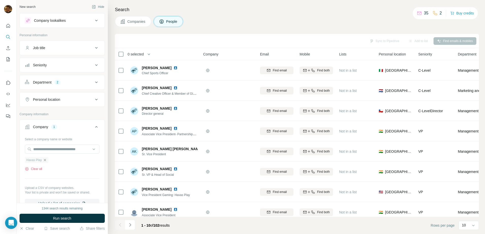
click at [47, 161] on icon "button" at bounding box center [45, 160] width 4 height 4
click at [48, 150] on input "text" at bounding box center [62, 149] width 75 height 9
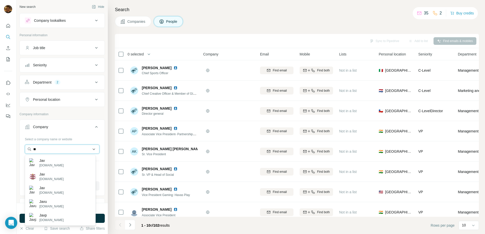
type input "*"
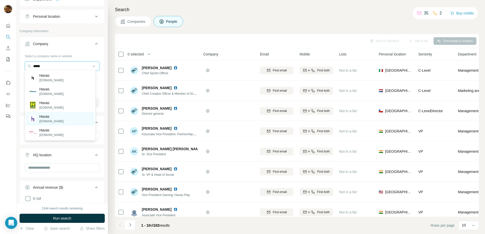
scroll to position [90, 0]
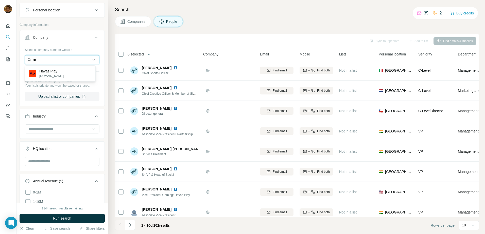
type input "*"
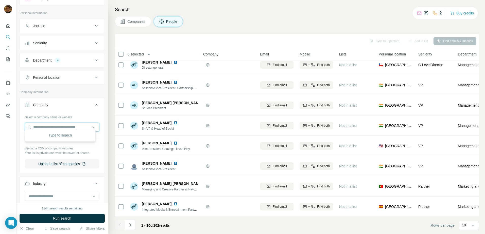
scroll to position [20, 0]
click at [90, 66] on button "Department 2" at bounding box center [62, 62] width 85 height 12
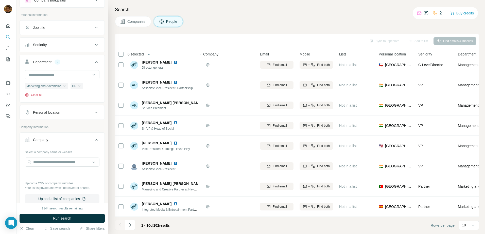
click at [39, 94] on button "Clear all" at bounding box center [33, 95] width 17 height 5
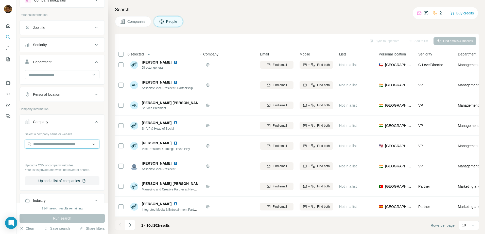
click at [48, 146] on input "text" at bounding box center [62, 144] width 75 height 9
type input "*"
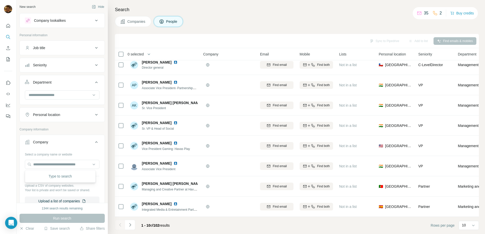
click at [64, 49] on div "Job title" at bounding box center [59, 47] width 69 height 5
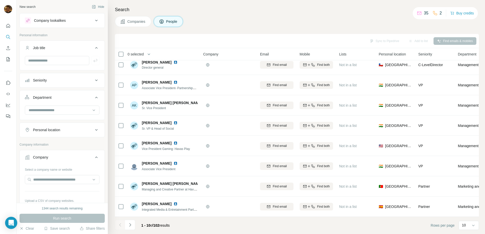
click at [67, 46] on div "Job title" at bounding box center [59, 47] width 69 height 5
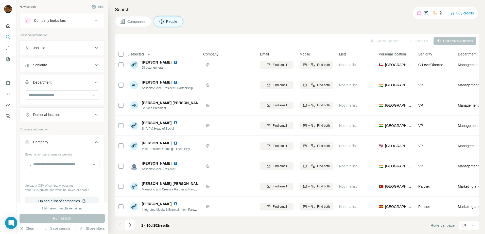
click at [73, 47] on div "Job title" at bounding box center [59, 47] width 69 height 5
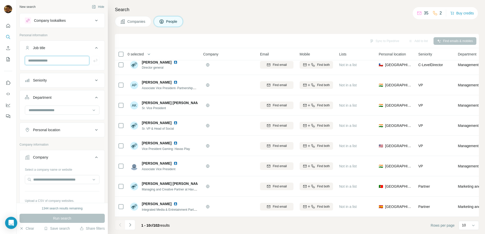
click at [56, 63] on input "text" at bounding box center [57, 60] width 64 height 9
type input "*"
type input "*****"
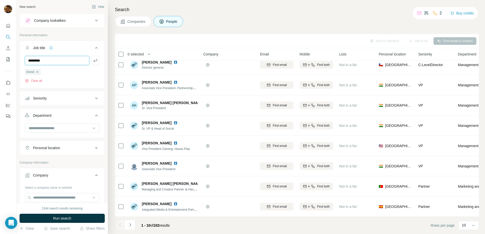
type input "*********"
type input "******"
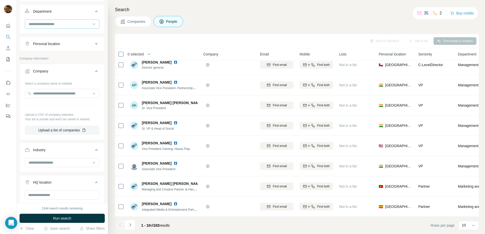
scroll to position [105, 0]
click at [61, 218] on span "Run search" at bounding box center [62, 218] width 18 height 5
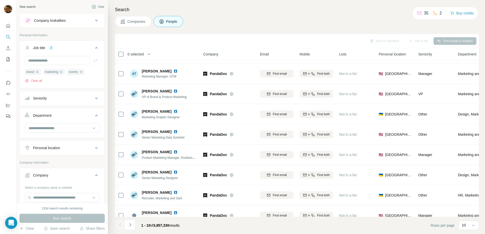
scroll to position [49, 0]
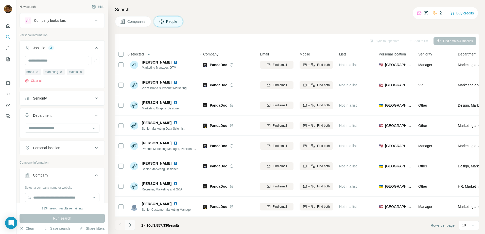
click at [131, 226] on icon "Navigate to next page" at bounding box center [130, 225] width 5 height 5
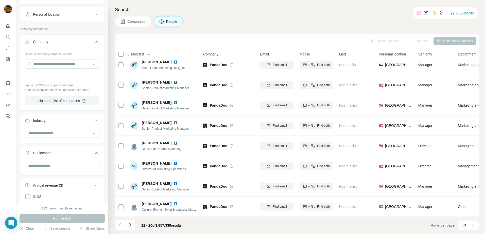
scroll to position [134, 0]
click at [71, 136] on input at bounding box center [59, 134] width 63 height 6
click at [67, 142] on div "Finance" at bounding box center [60, 139] width 62 height 5
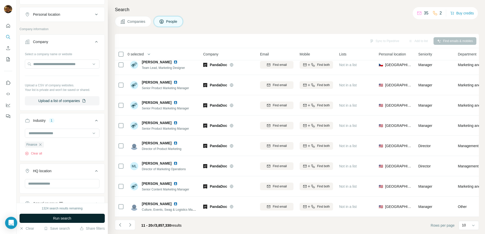
click at [71, 218] on span "Run search" at bounding box center [62, 218] width 18 height 5
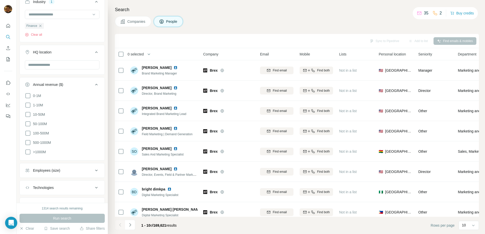
scroll to position [253, 0]
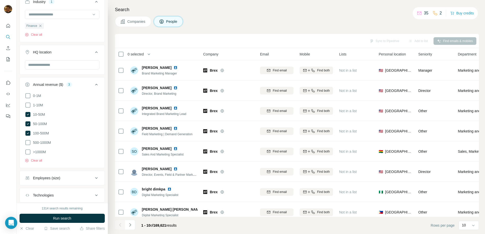
click at [52, 180] on button "Employees (size)" at bounding box center [62, 178] width 85 height 12
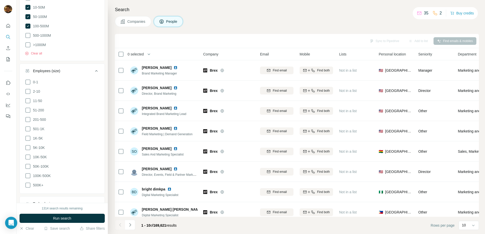
click at [86, 66] on button "Employees (size)" at bounding box center [62, 72] width 85 height 14
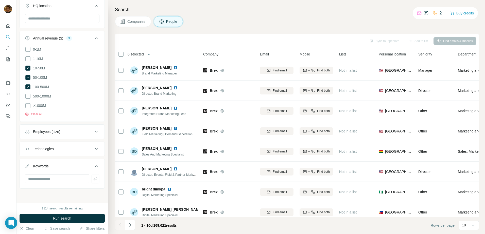
scroll to position [298, 0]
click at [67, 216] on span "Run search" at bounding box center [62, 218] width 18 height 5
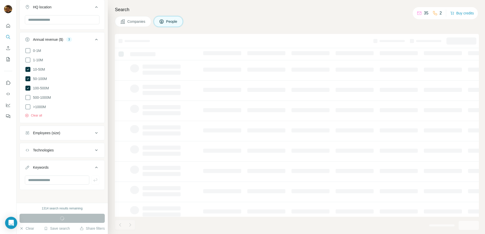
click at [70, 218] on div "Run search" at bounding box center [62, 218] width 85 height 9
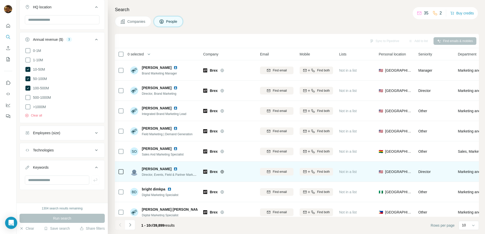
scroll to position [49, 0]
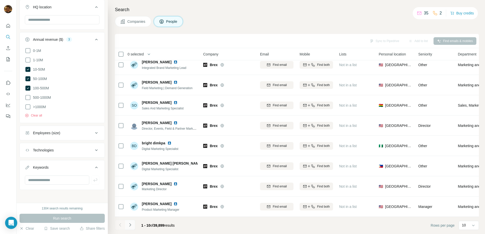
click at [130, 226] on icon "Navigate to next page" at bounding box center [130, 225] width 2 height 3
click at [121, 225] on icon "Navigate to previous page" at bounding box center [120, 225] width 5 height 5
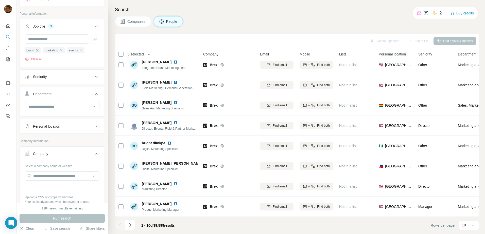
scroll to position [0, 0]
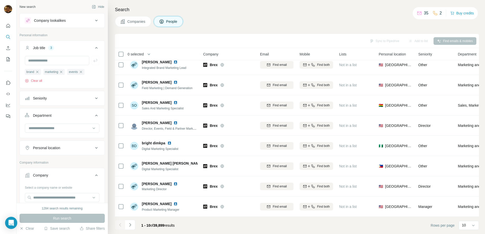
click at [43, 96] on div "Seniority" at bounding box center [40, 98] width 14 height 5
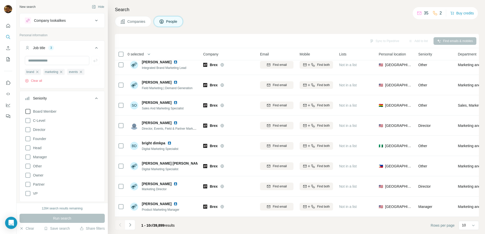
click at [37, 112] on span "Board Member" at bounding box center [44, 111] width 26 height 5
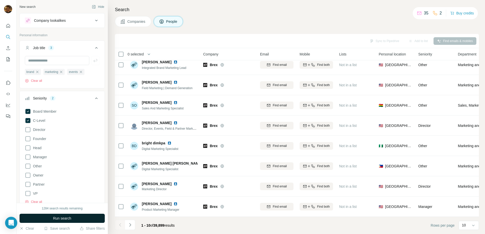
click at [71, 216] on button "Run search" at bounding box center [62, 218] width 85 height 9
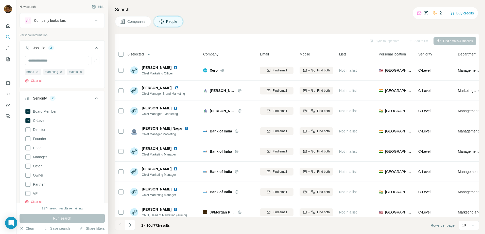
scroll to position [147, 0]
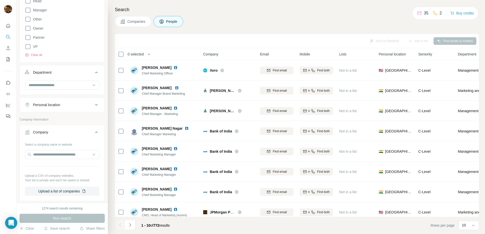
click at [90, 109] on button "Personal location" at bounding box center [62, 105] width 85 height 12
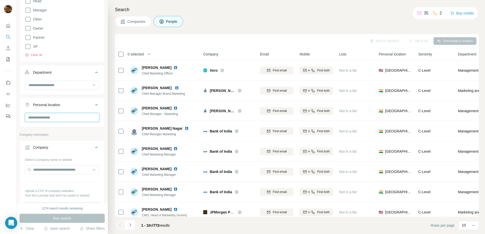
click at [68, 114] on input "text" at bounding box center [62, 117] width 75 height 9
type input "******"
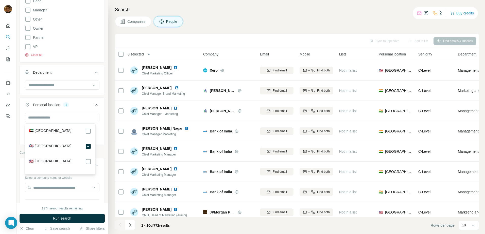
click at [101, 109] on div "New search Hide Company lookalikes Personal information Job title 3 brand marke…" at bounding box center [61, 101] width 91 height 203
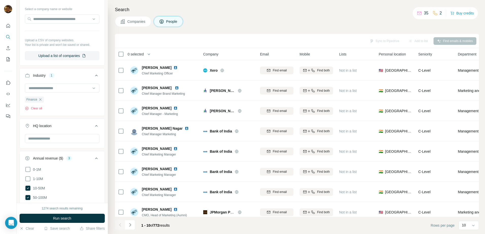
scroll to position [336, 0]
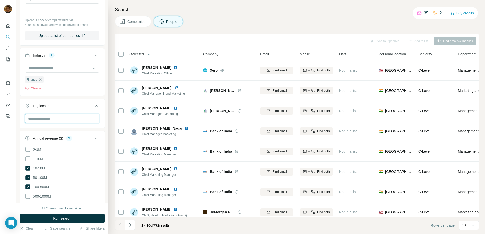
click at [73, 119] on input "text" at bounding box center [62, 118] width 75 height 9
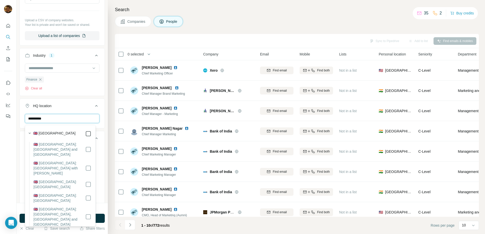
type input "**********"
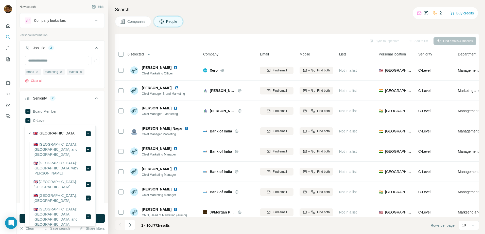
scroll to position [2080, 0]
